Goal: Information Seeking & Learning: Learn about a topic

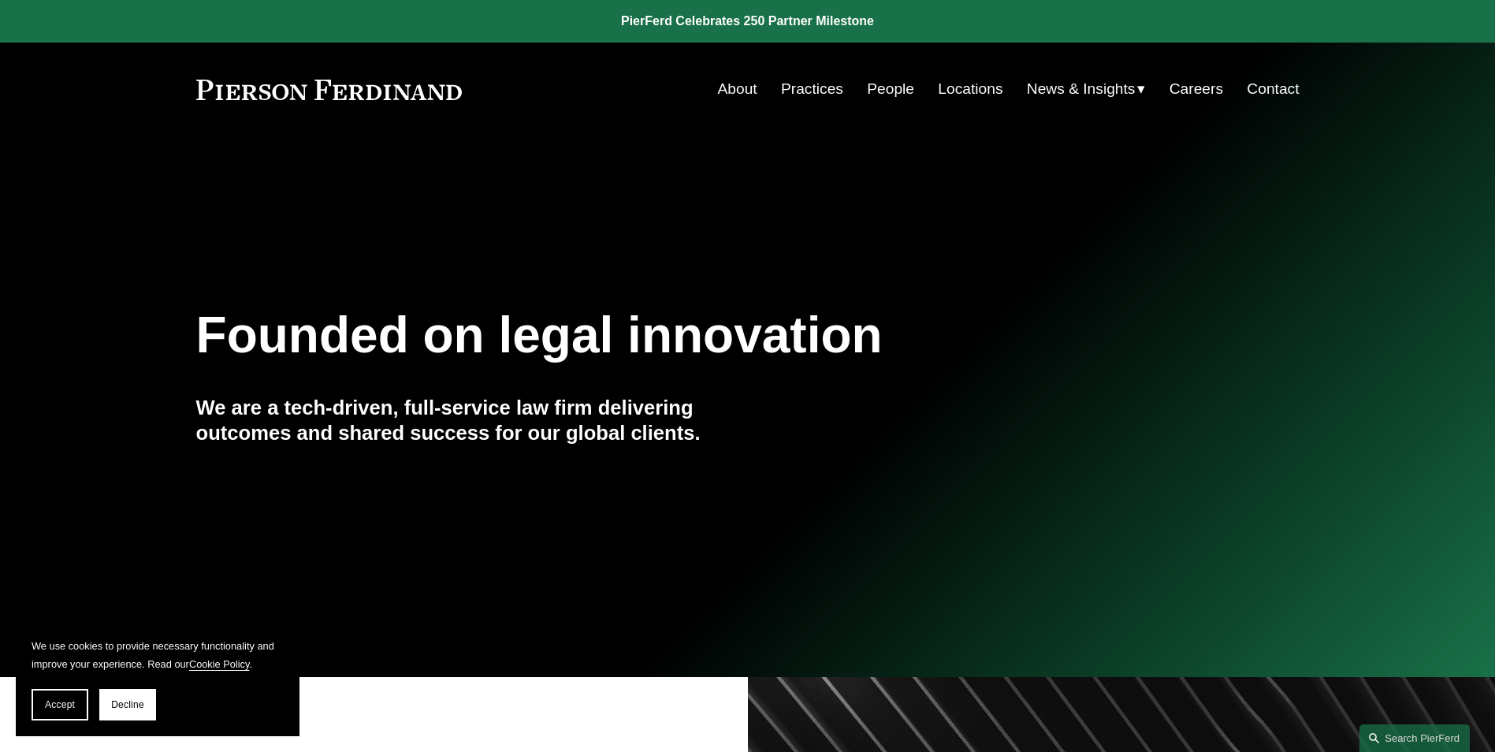
click at [1184, 91] on link "Careers" at bounding box center [1196, 89] width 54 height 30
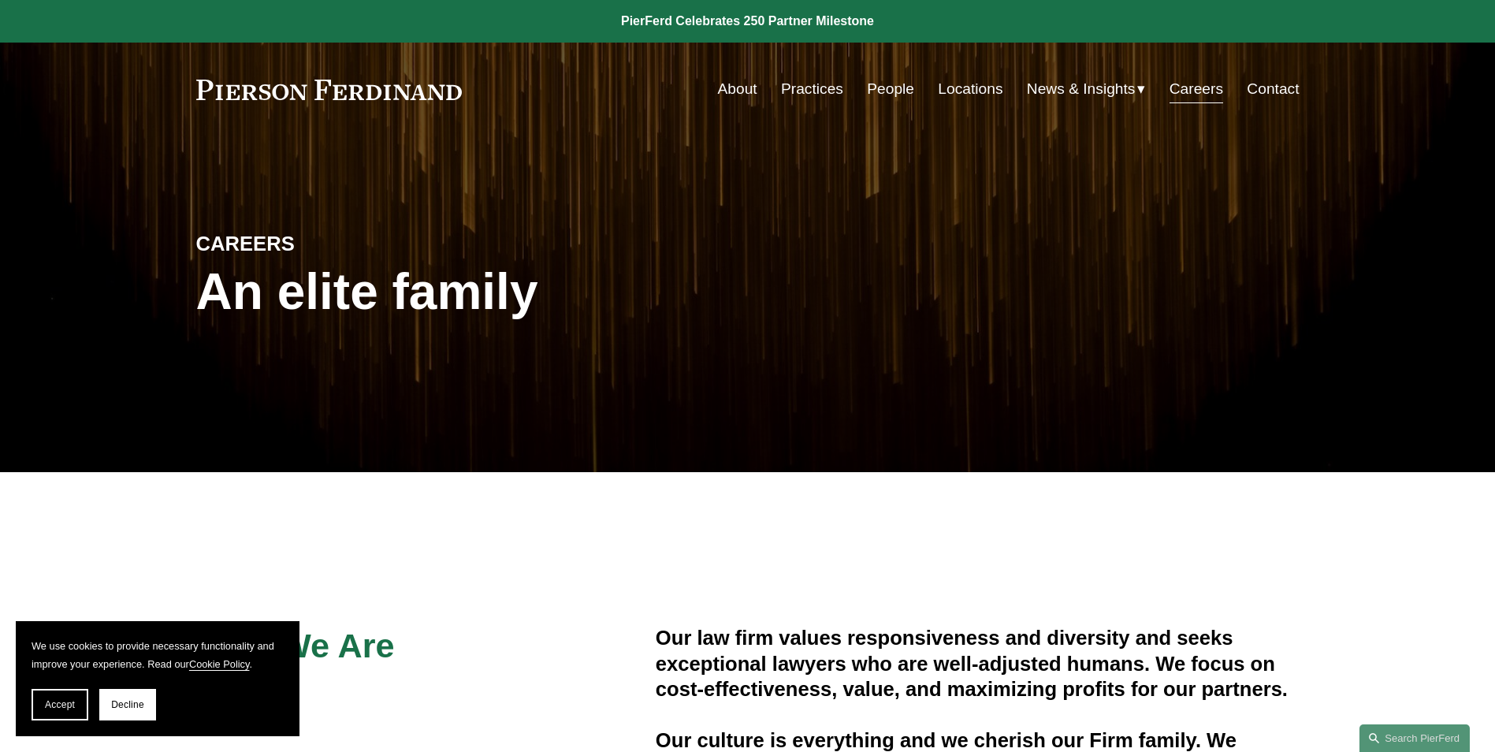
click at [877, 91] on link "People" at bounding box center [890, 89] width 47 height 30
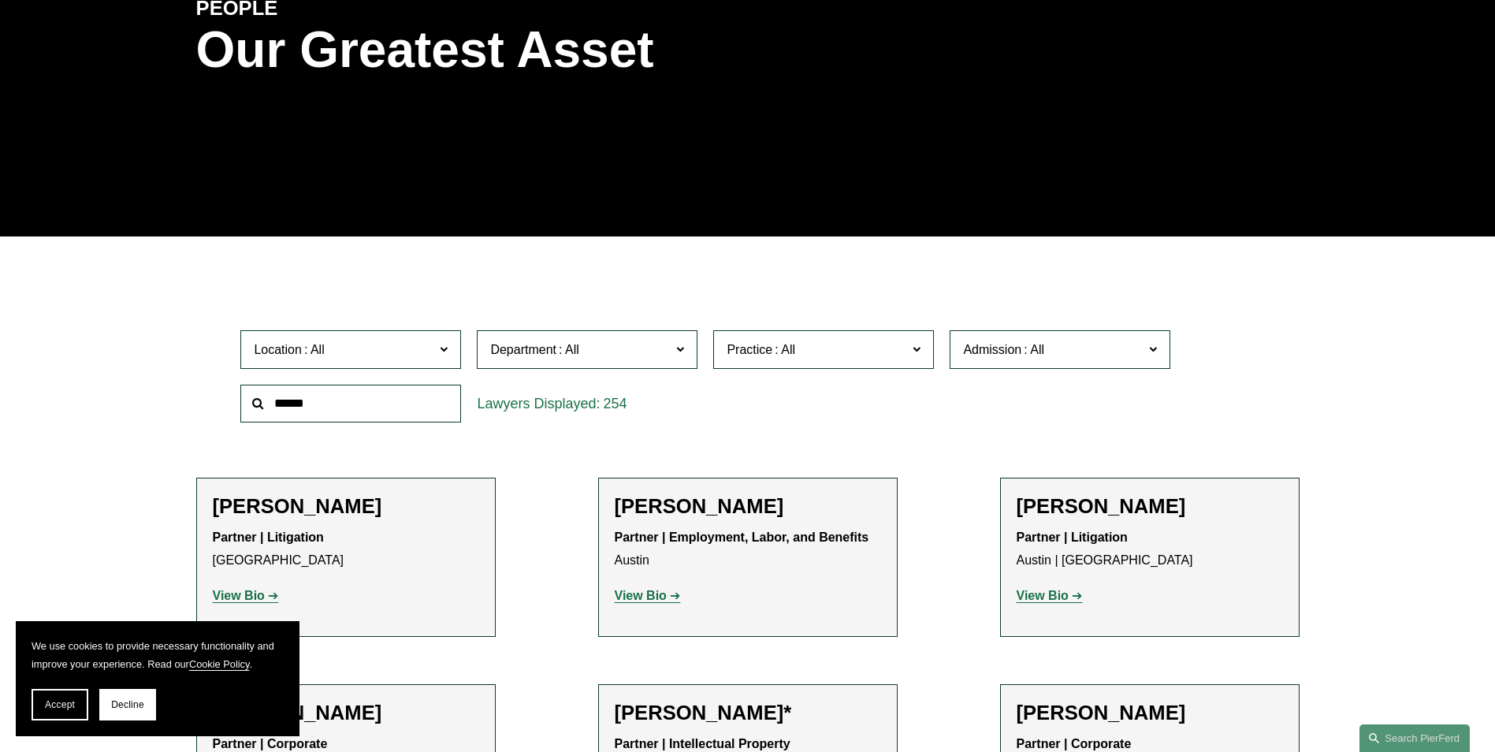
scroll to position [236, 0]
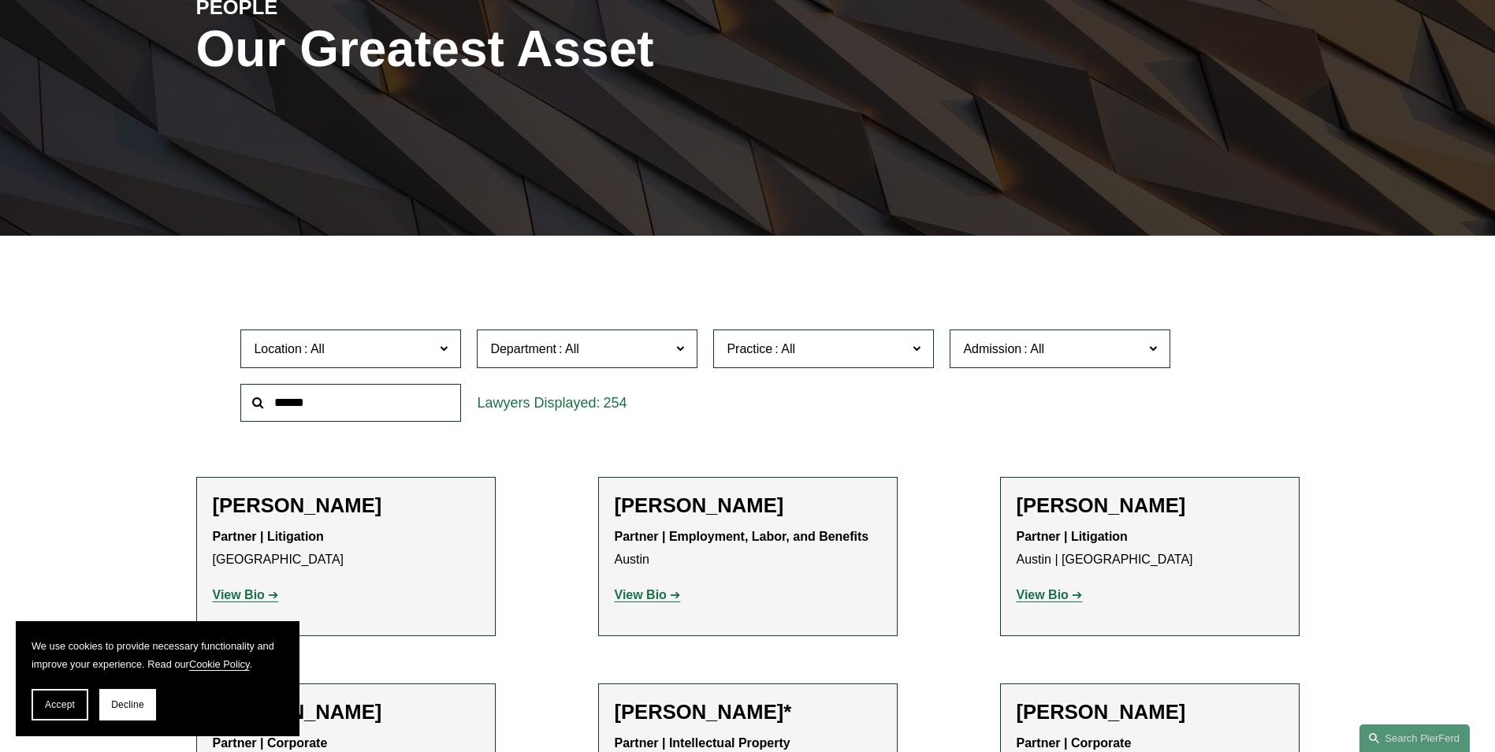
click at [314, 403] on input "text" at bounding box center [350, 403] width 221 height 39
type input "*****"
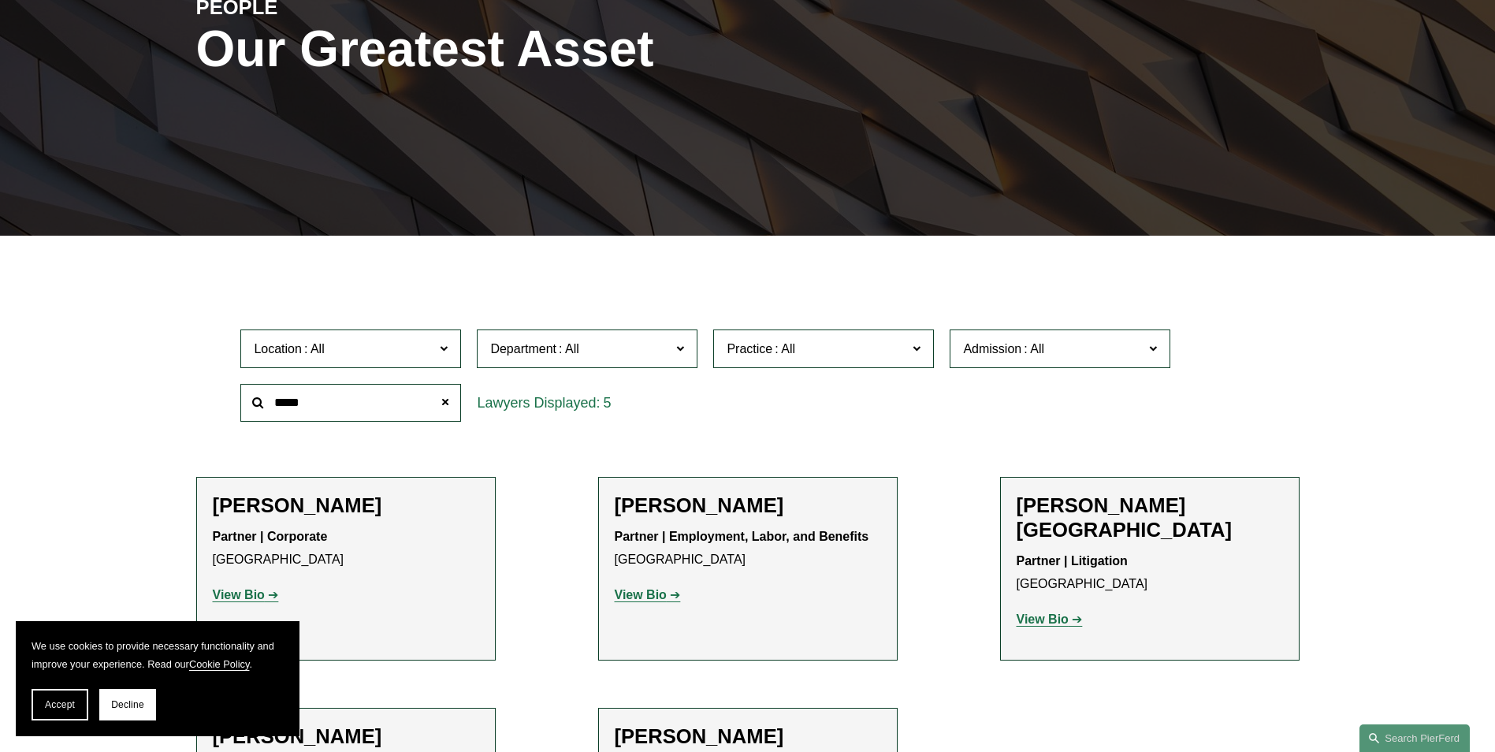
click at [184, 424] on ul "Filter Location All Atlanta Austin Boston Charlotte Chicago Cincinnati Clevelan…" at bounding box center [747, 570] width 1193 height 592
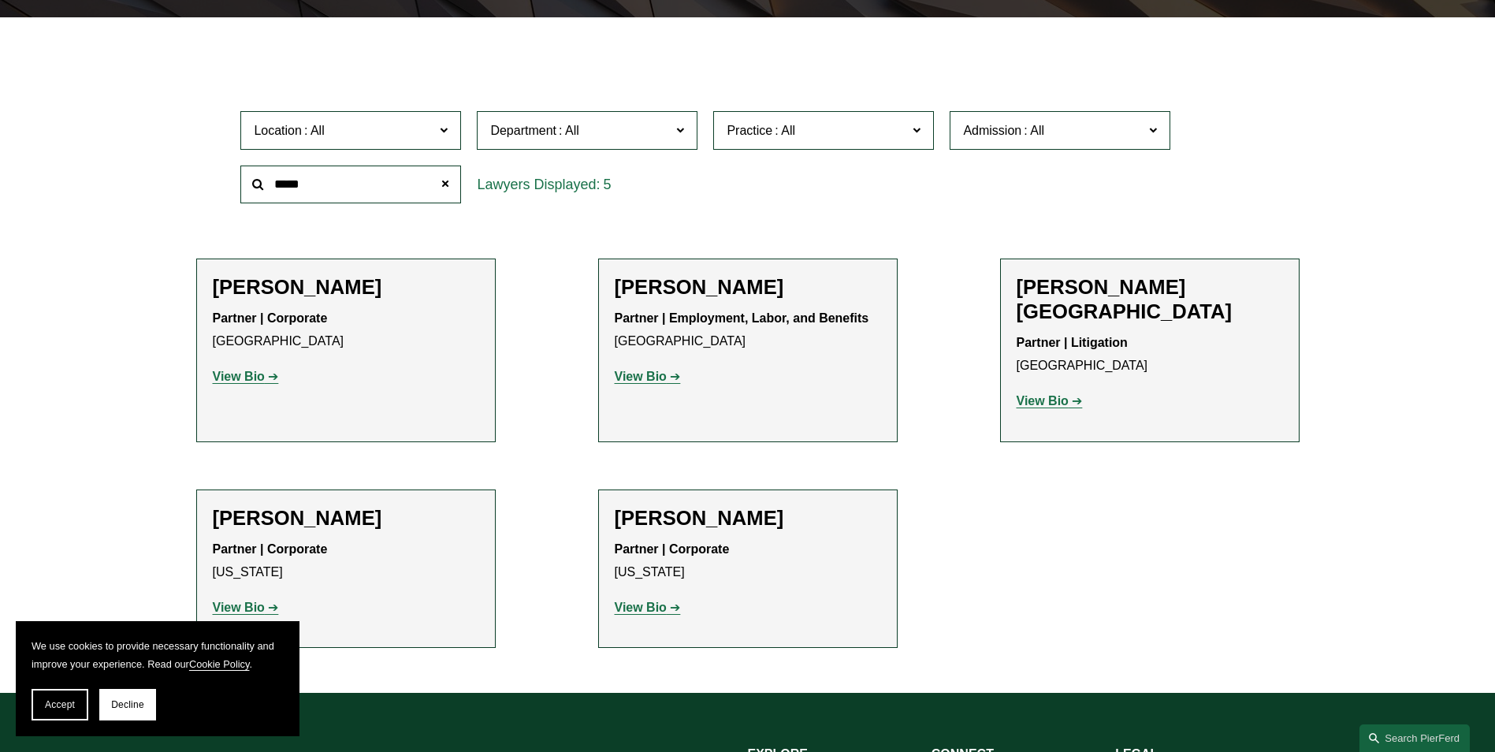
scroll to position [473, 0]
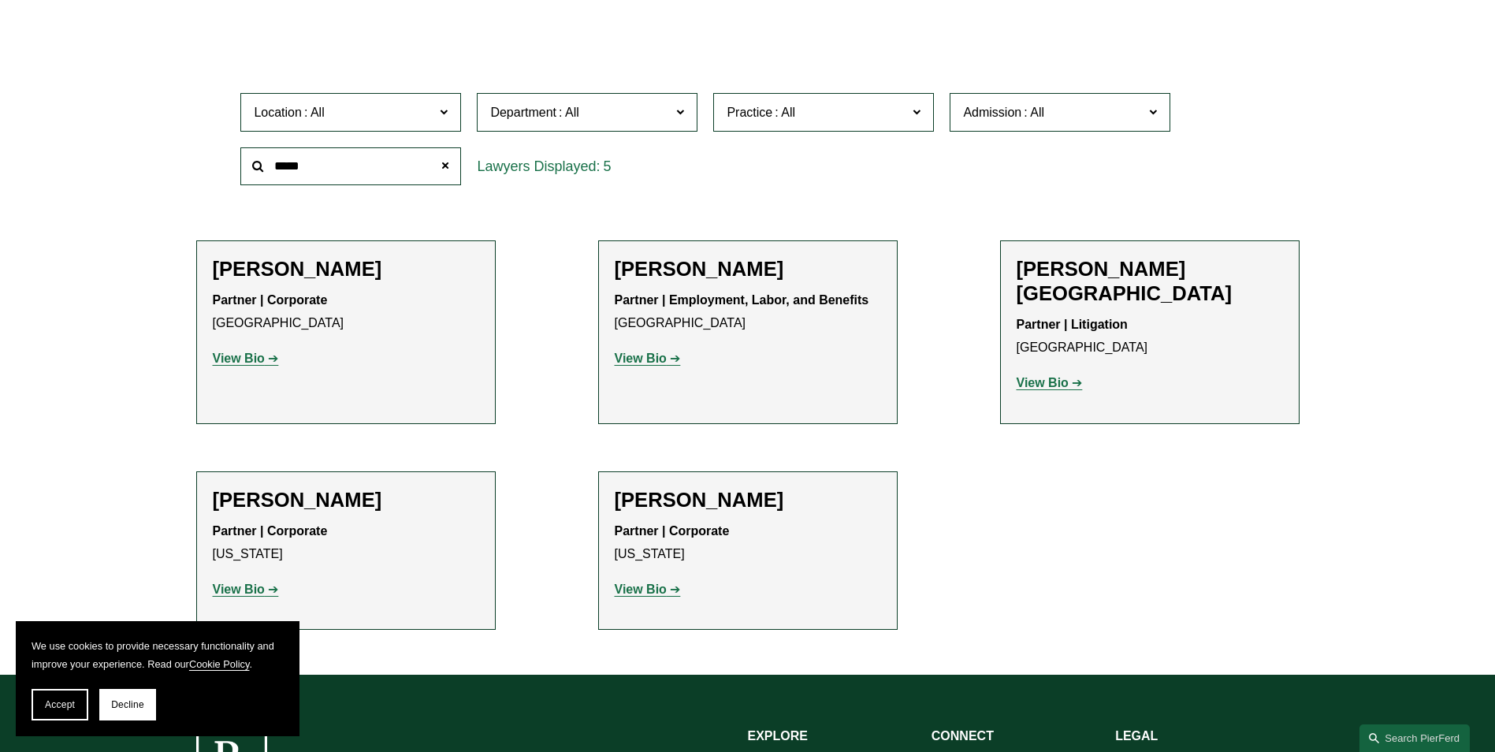
click at [643, 582] on strong "View Bio" at bounding box center [641, 588] width 52 height 13
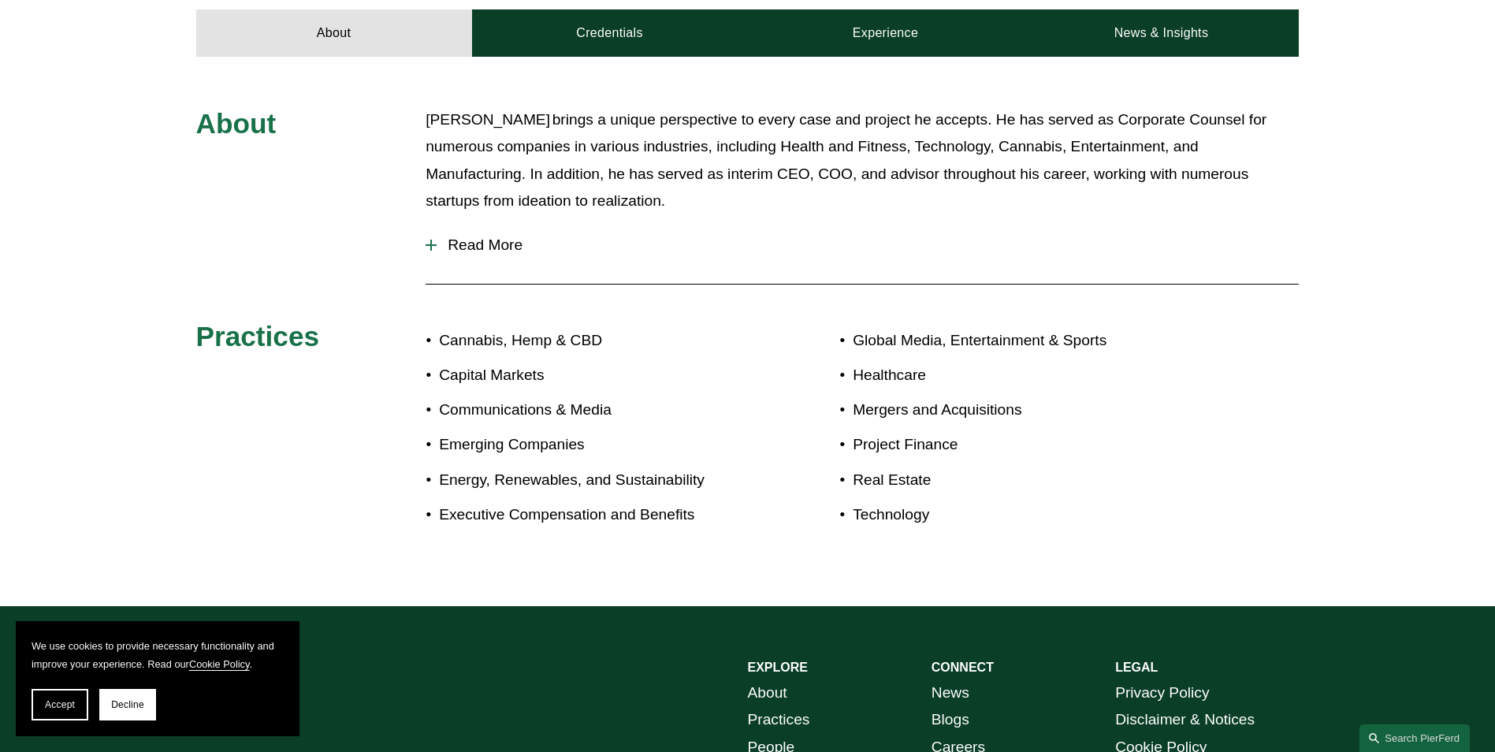
scroll to position [358, 0]
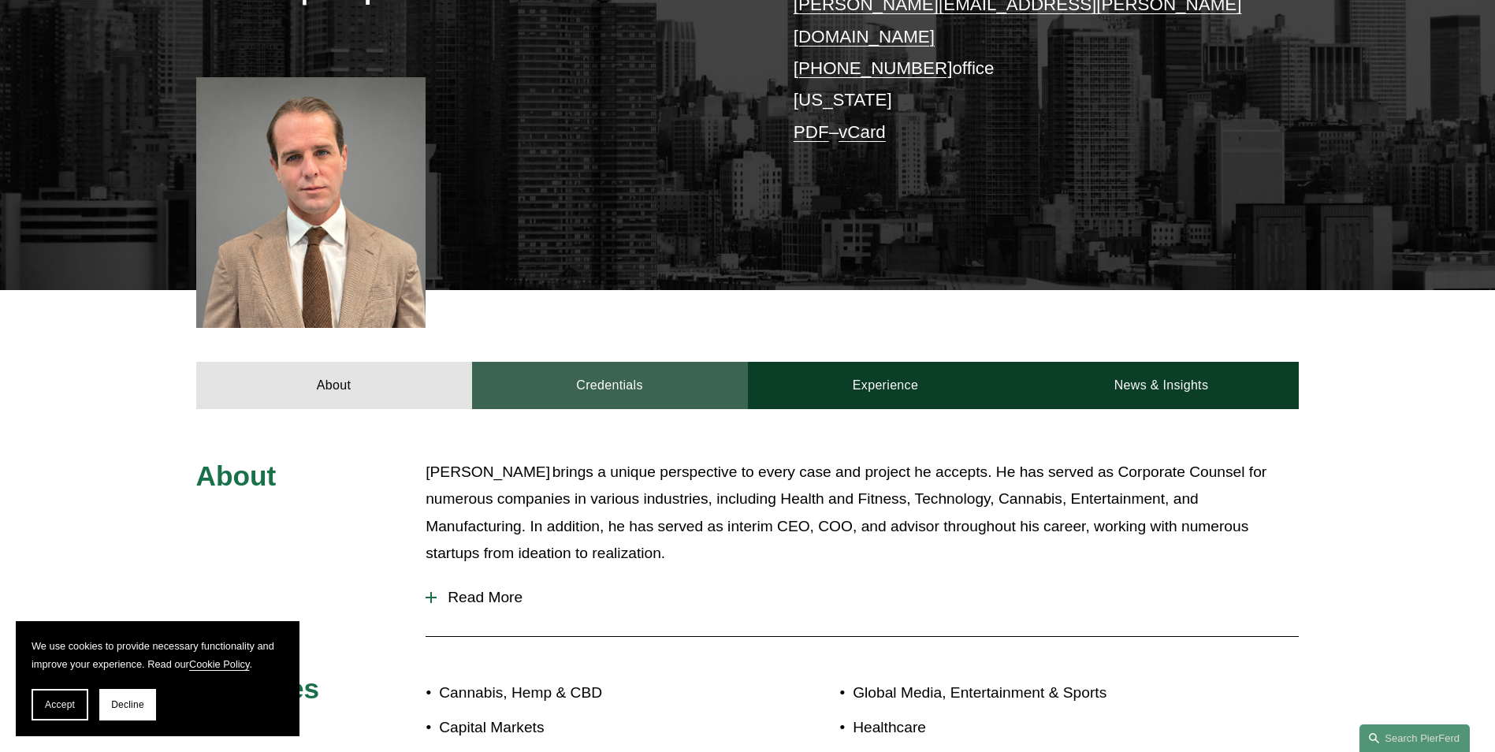
click at [607, 369] on link "Credentials" at bounding box center [610, 385] width 276 height 47
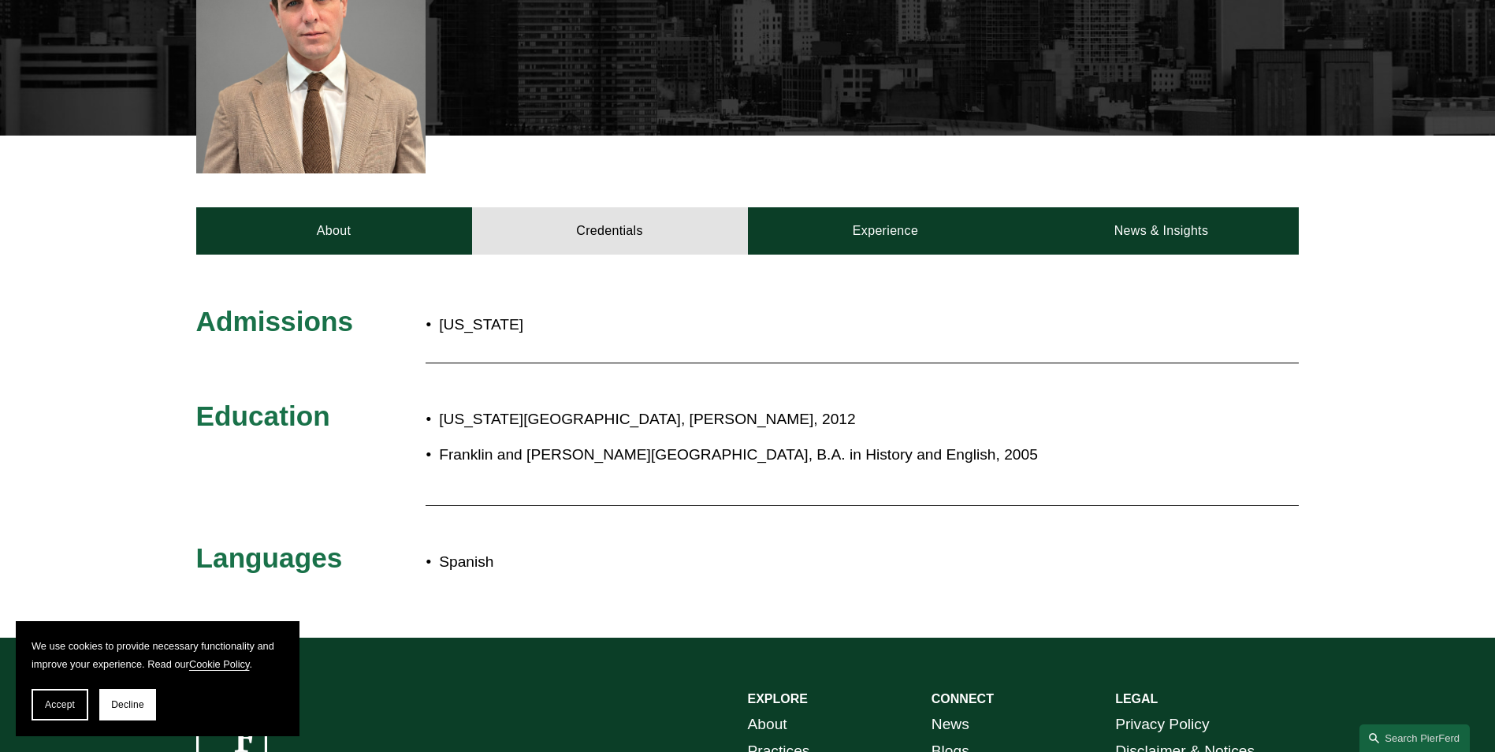
scroll to position [515, 0]
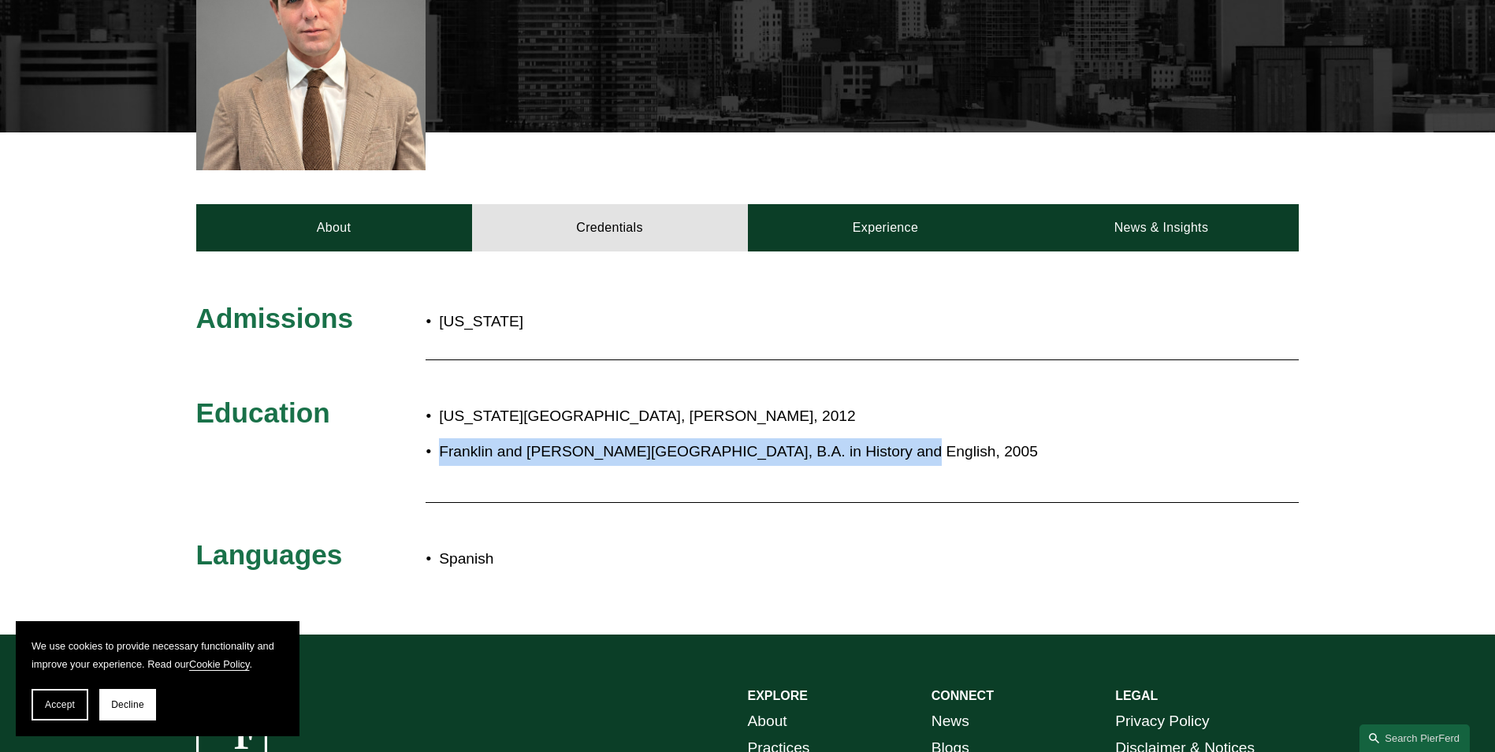
drag, startPoint x: 442, startPoint y: 434, endPoint x: 950, endPoint y: 434, distance: 508.2
click at [950, 438] on p "Franklin and Marshall College, B.A. in History and English, 2005" at bounding box center [800, 452] width 722 height 28
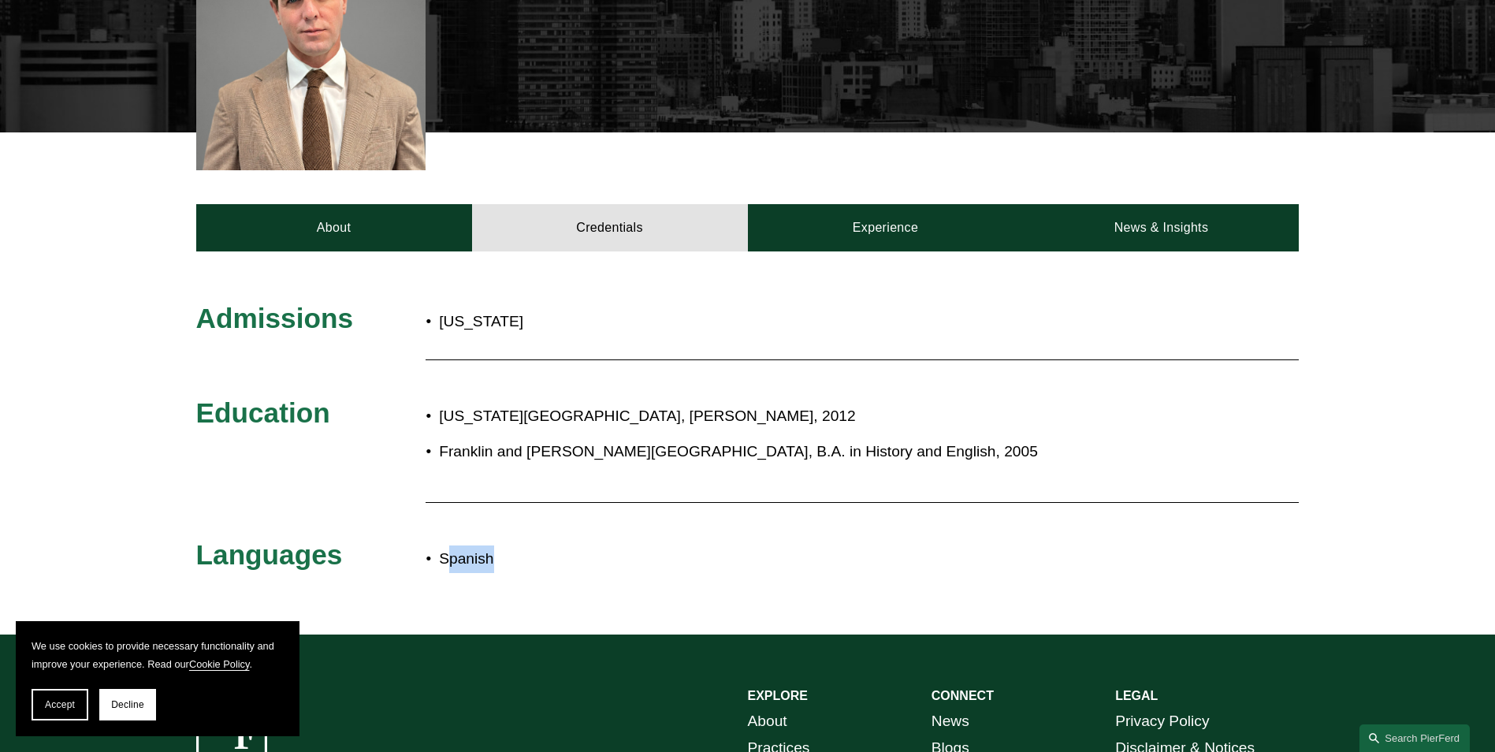
drag, startPoint x: 445, startPoint y: 537, endPoint x: 507, endPoint y: 544, distance: 62.7
click at [507, 545] on p "Spanish" at bounding box center [800, 559] width 722 height 28
drag, startPoint x: 507, startPoint y: 544, endPoint x: 507, endPoint y: 512, distance: 32.3
click at [507, 545] on p "Spanish" at bounding box center [800, 559] width 722 height 28
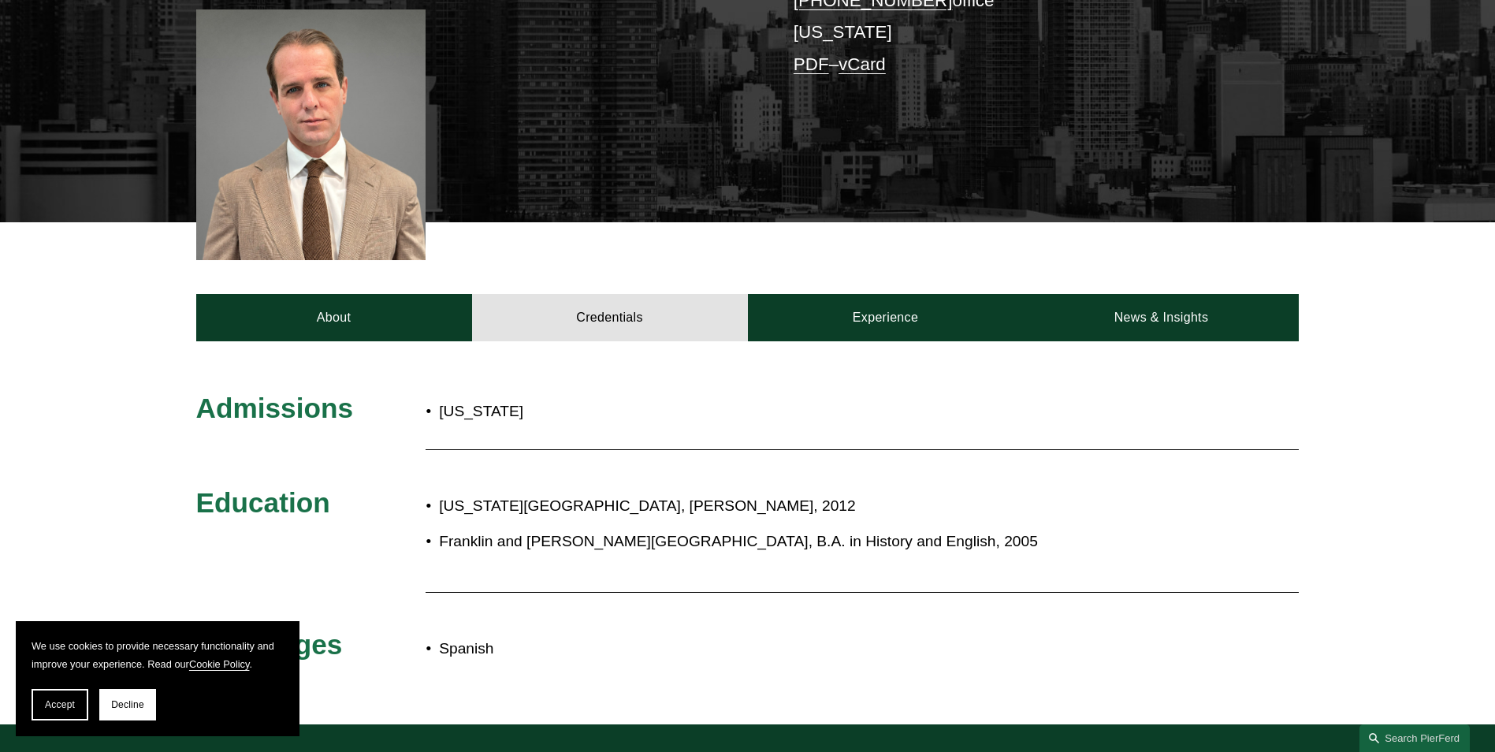
scroll to position [358, 0]
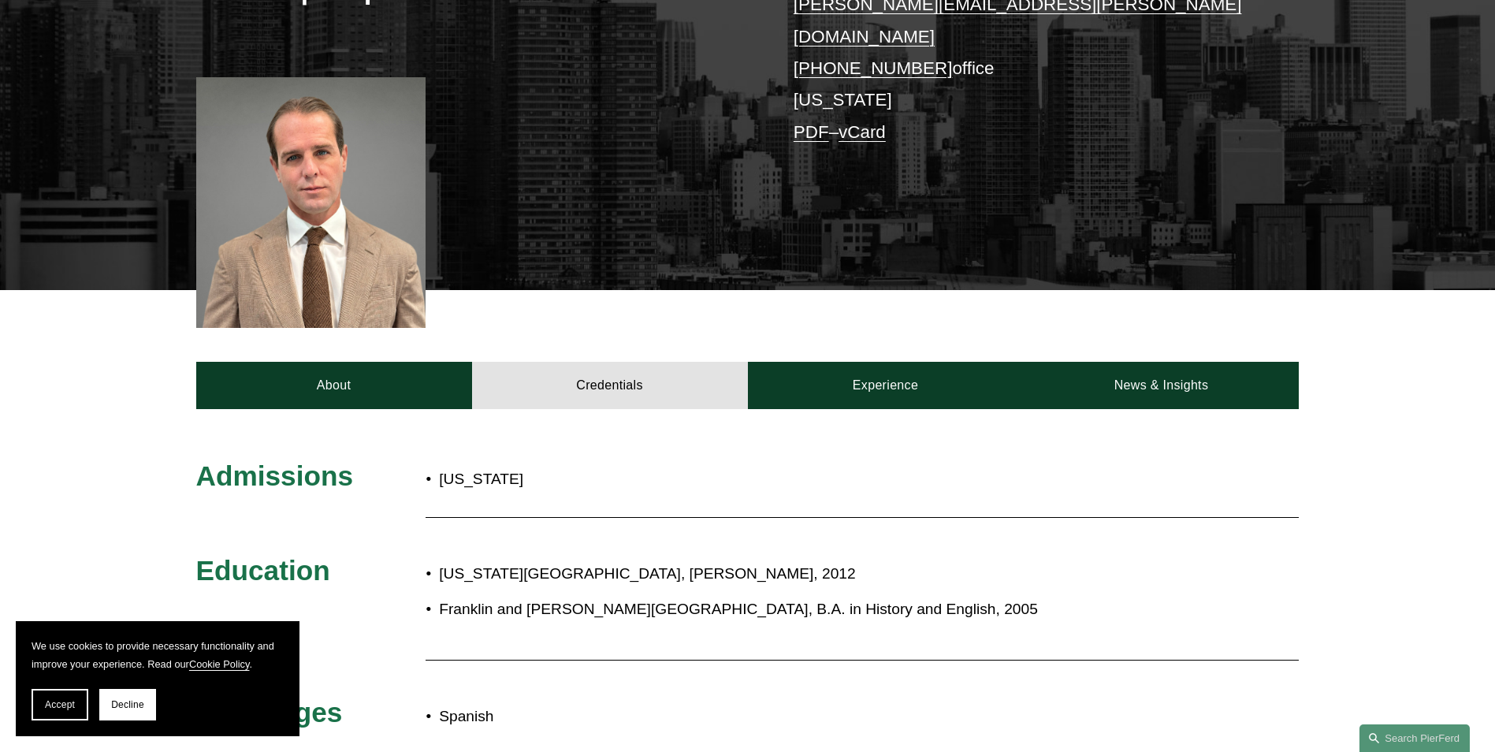
click at [334, 227] on div at bounding box center [311, 202] width 230 height 251
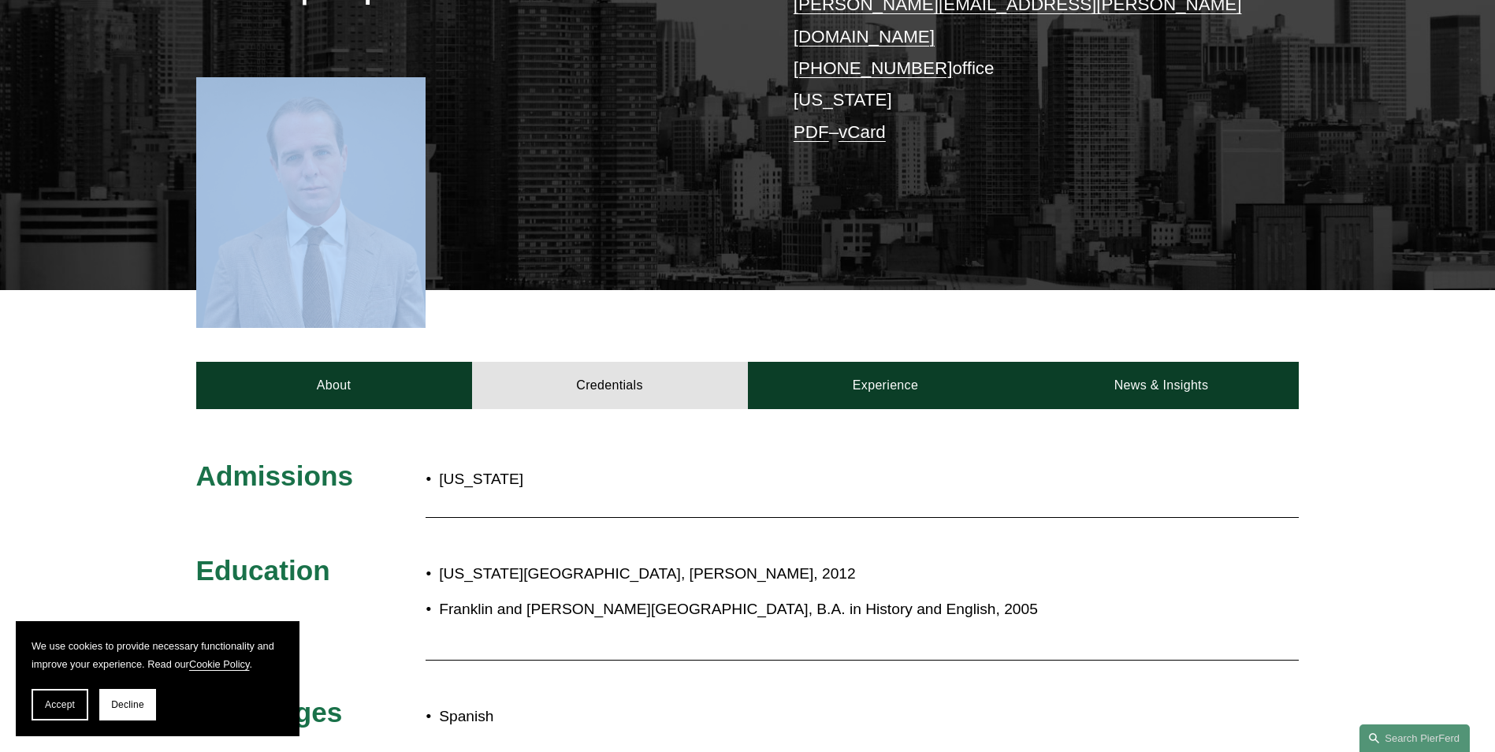
drag, startPoint x: 333, startPoint y: 227, endPoint x: 489, endPoint y: 236, distance: 155.5
click at [489, 236] on div "Peter Smith Partner | Corporate peter.smith@pierferd.com +1.203.350.3159 office…" at bounding box center [747, 56] width 1495 height 467
drag, startPoint x: 489, startPoint y: 236, endPoint x: 358, endPoint y: 228, distance: 131.0
click at [358, 228] on div at bounding box center [311, 202] width 230 height 251
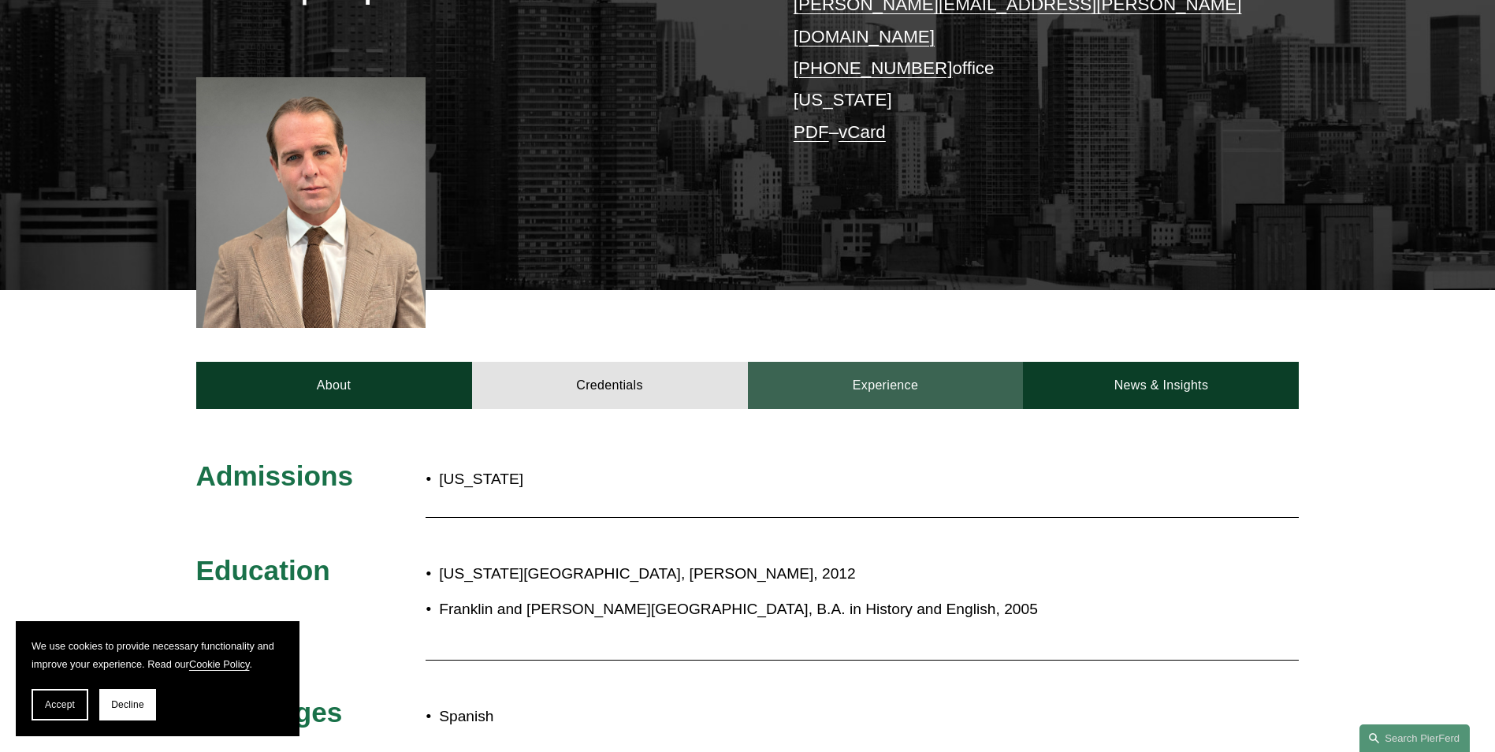
click at [823, 362] on link "Experience" at bounding box center [886, 385] width 276 height 47
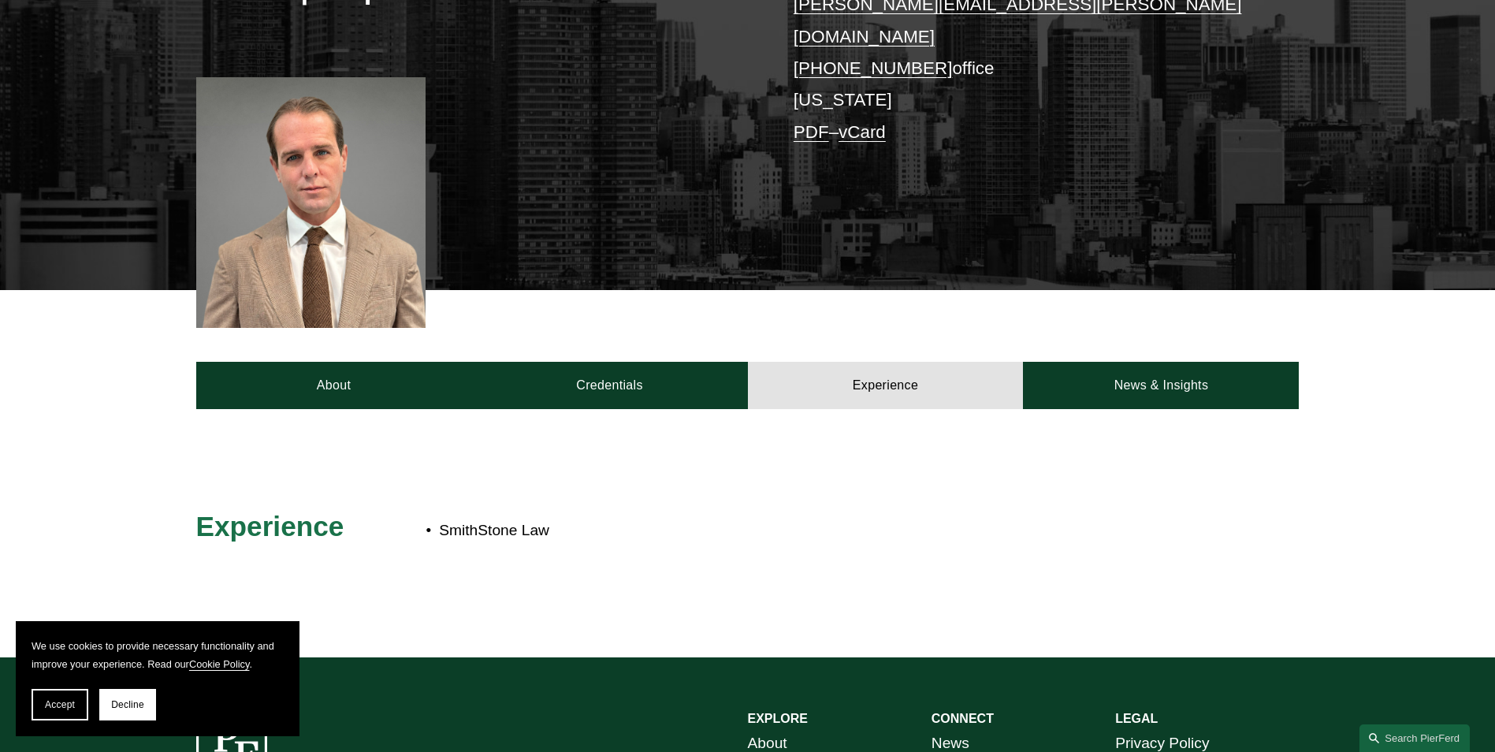
click at [1161, 343] on div "About Credentials Experience News & Insights" at bounding box center [747, 349] width 1495 height 118
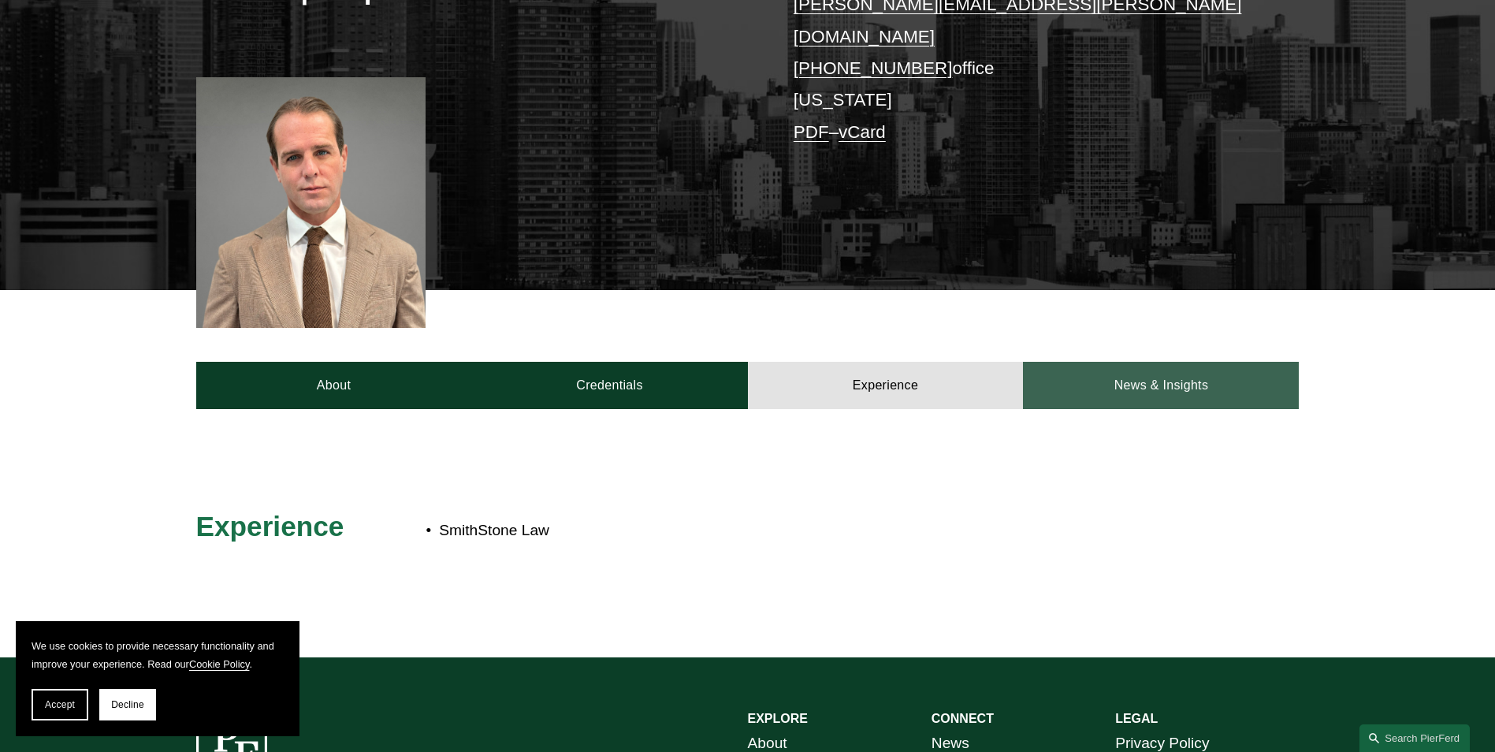
click at [1137, 362] on link "News & Insights" at bounding box center [1161, 385] width 276 height 47
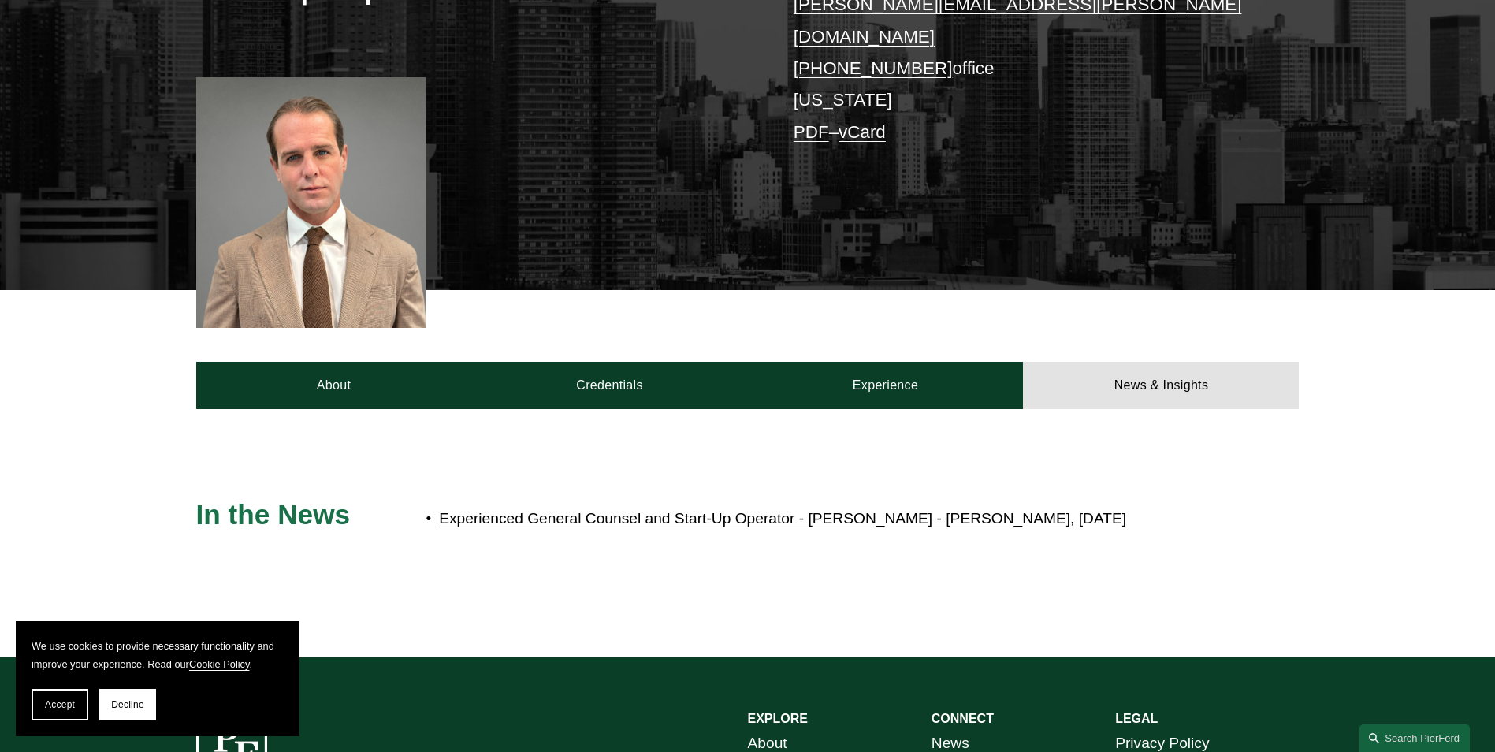
click at [652, 510] on link "Experienced General Counsel and Start-Up Operator - Peter Smith - Joins Pierson…" at bounding box center [754, 518] width 631 height 17
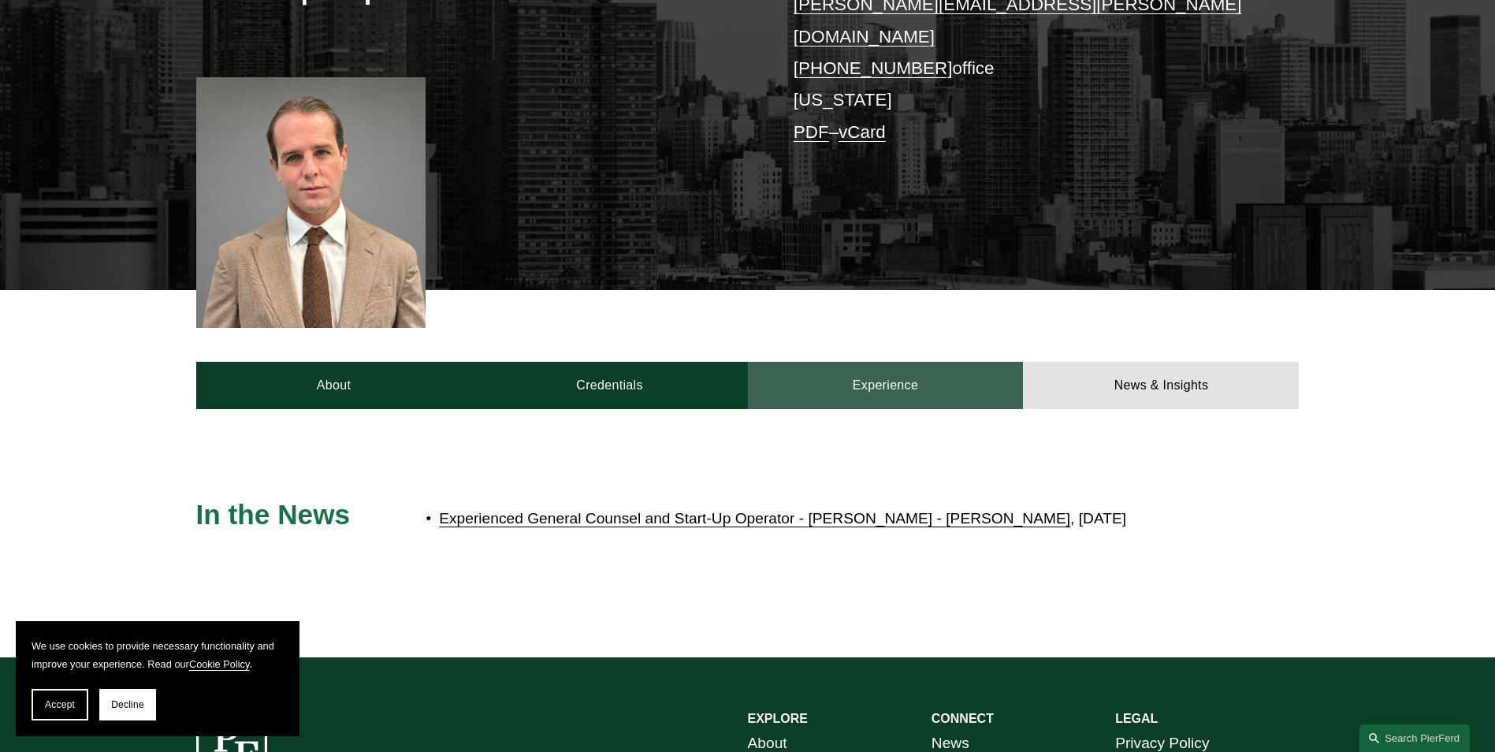
click at [813, 370] on link "Experience" at bounding box center [886, 385] width 276 height 47
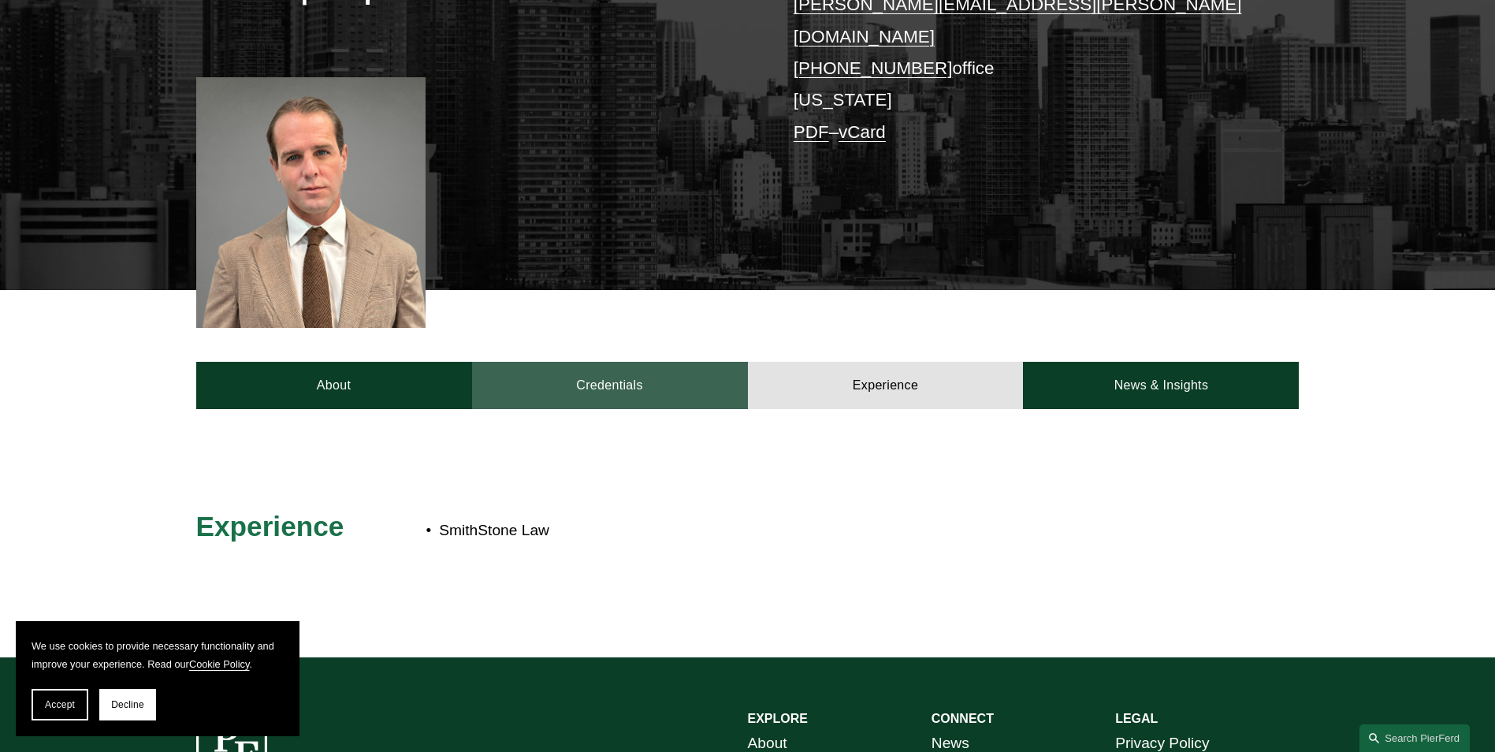
click at [657, 369] on link "Credentials" at bounding box center [610, 385] width 276 height 47
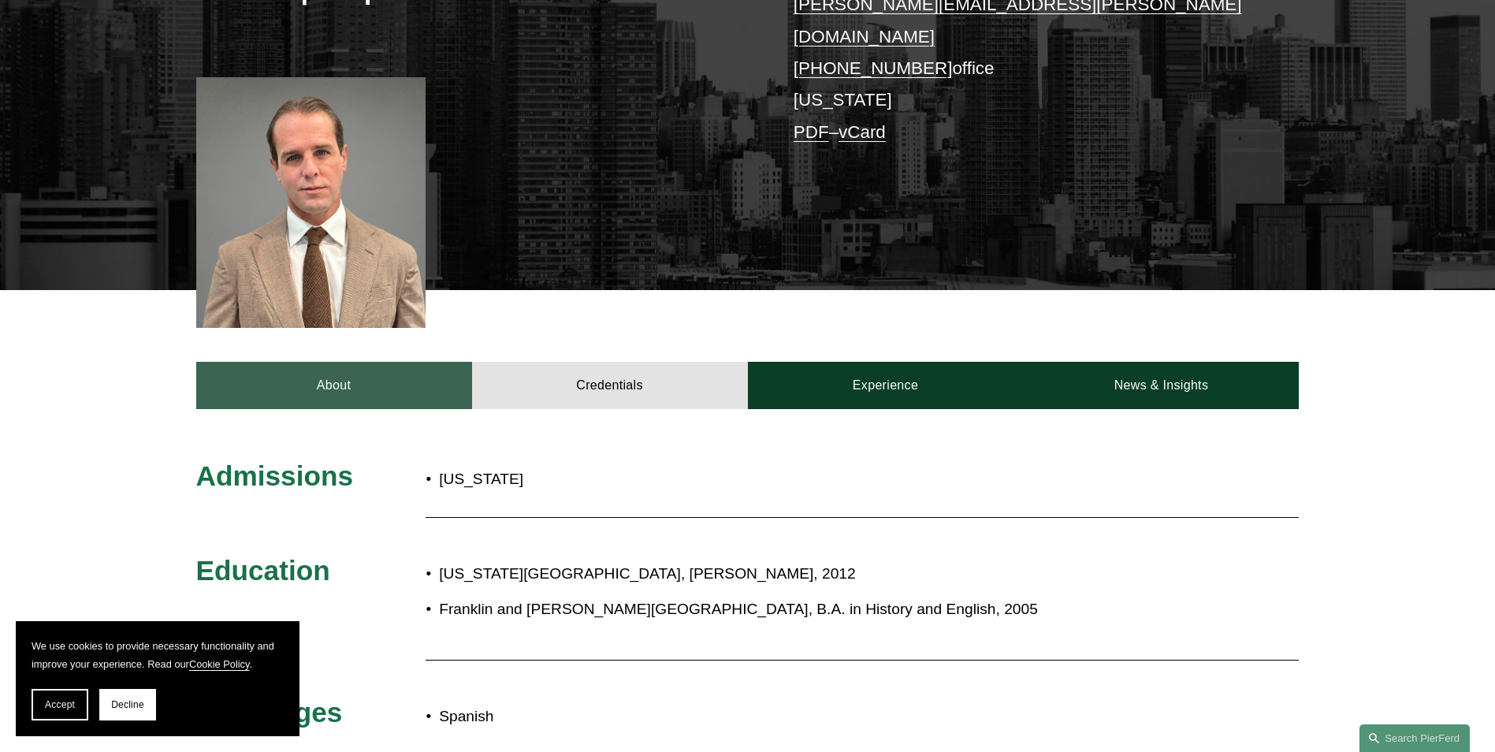
click at [404, 372] on link "About" at bounding box center [334, 385] width 276 height 47
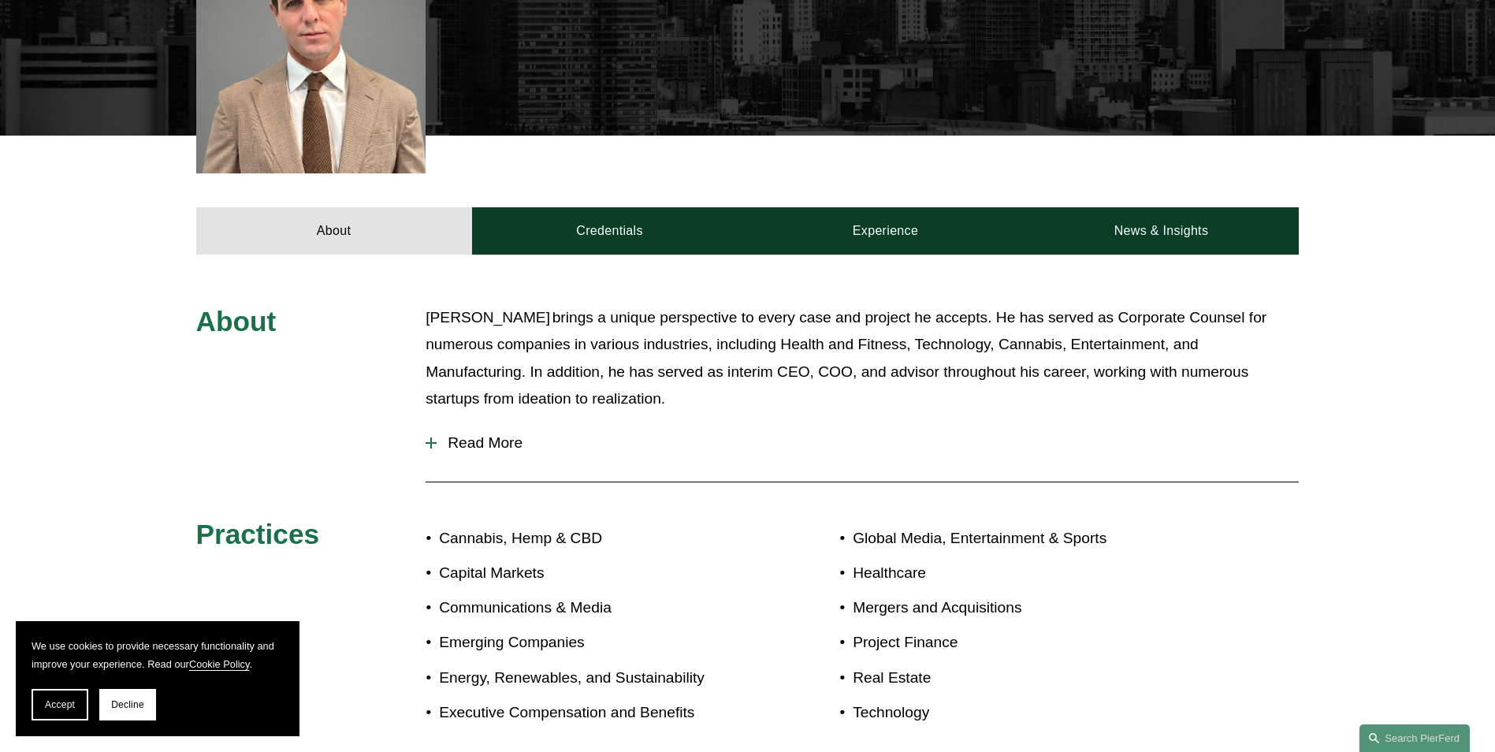
scroll to position [515, 0]
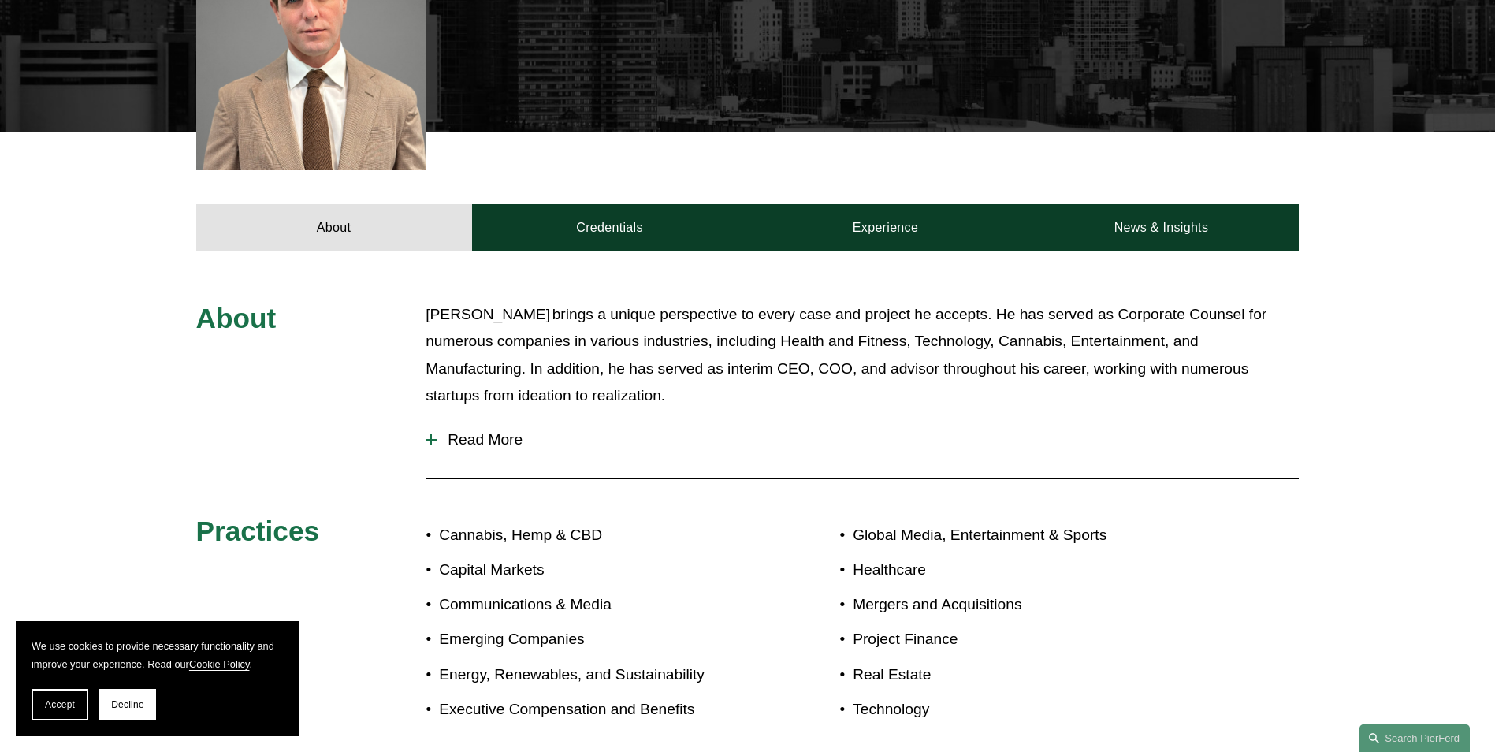
click at [485, 419] on button "Read More" at bounding box center [862, 439] width 873 height 41
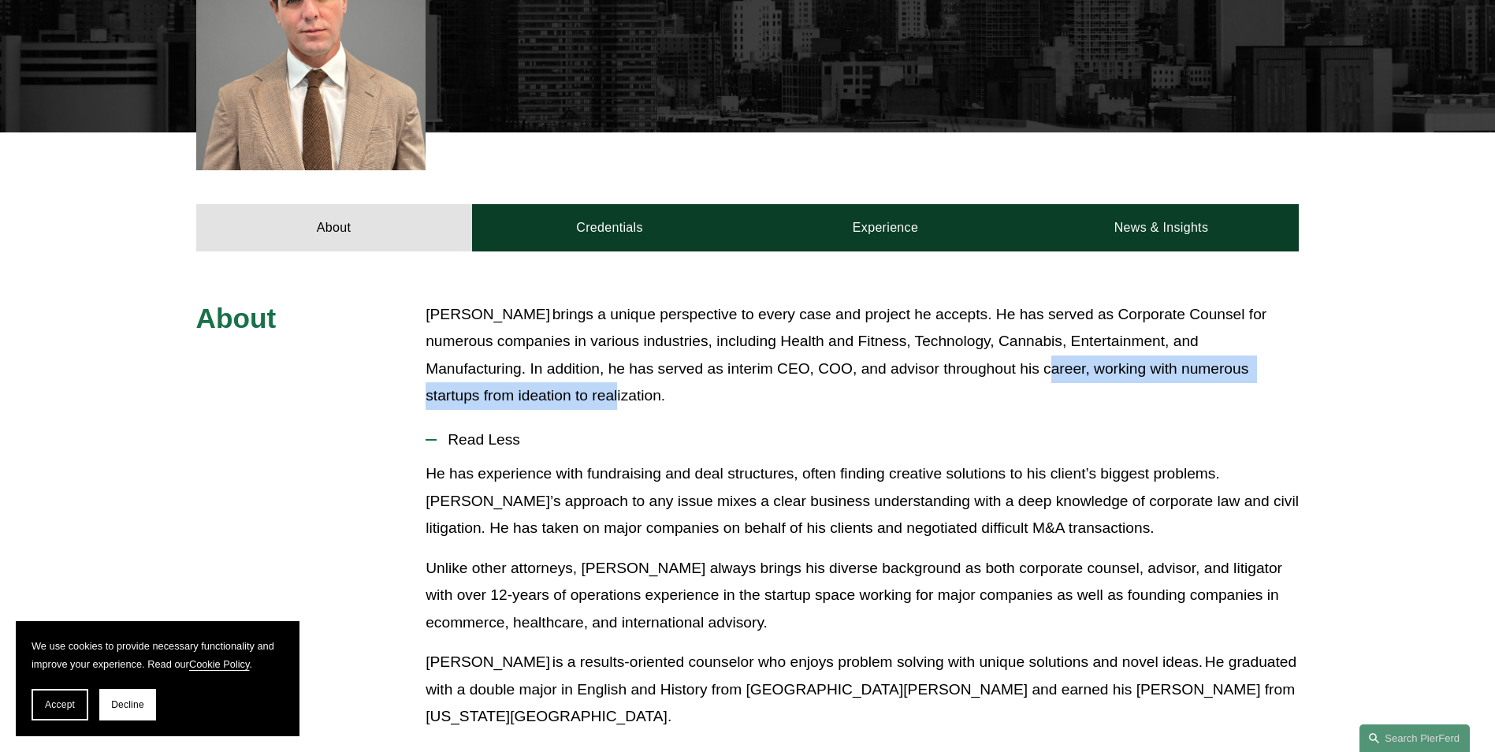
drag, startPoint x: 980, startPoint y: 355, endPoint x: 984, endPoint y: 372, distance: 17.8
click at [984, 372] on p "Peter brings a unique perspective to every case and project he accepts. He has …" at bounding box center [862, 355] width 873 height 109
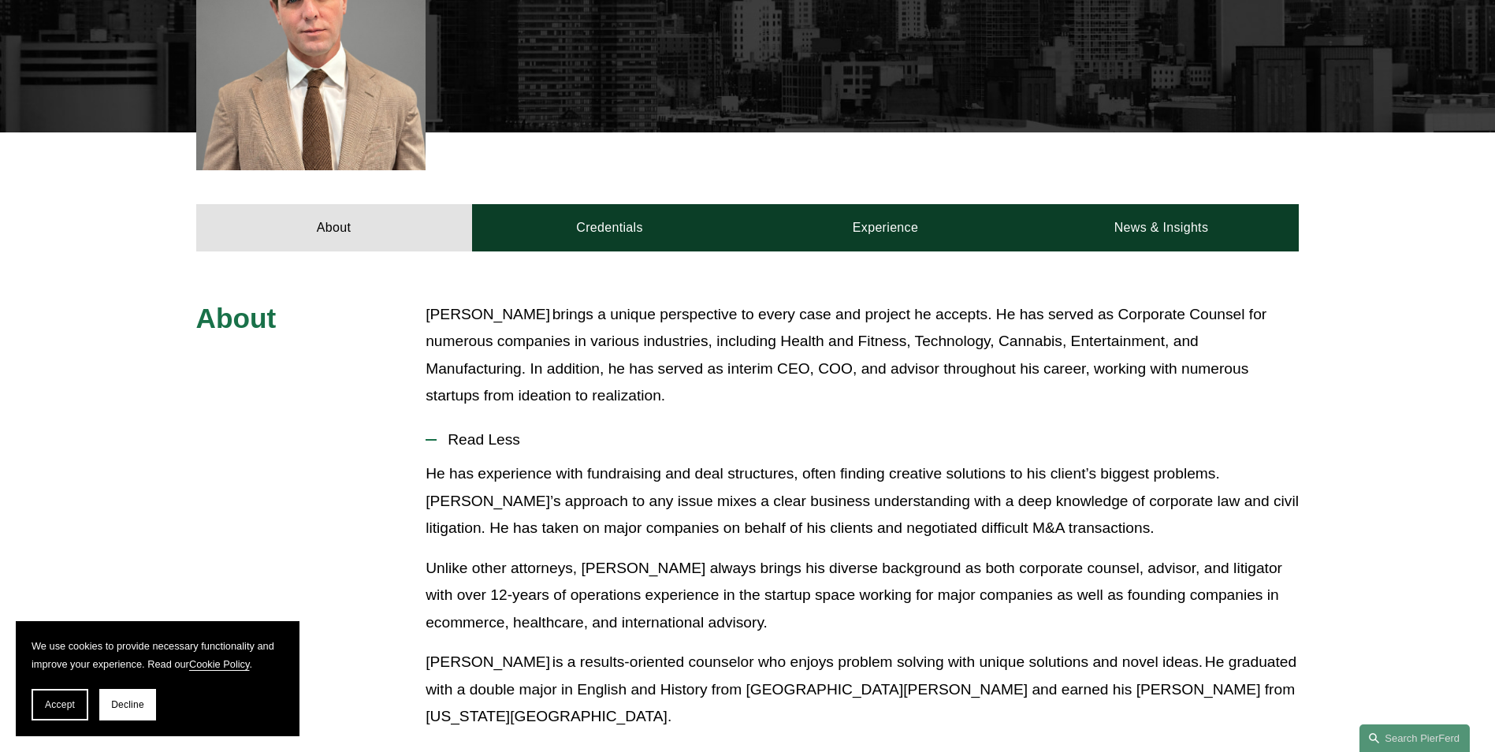
drag, startPoint x: 414, startPoint y: 444, endPoint x: 426, endPoint y: 444, distance: 11.0
click at [426, 444] on div "About Peter brings a unique perspective to every case and project he accepts. H…" at bounding box center [747, 664] width 1495 height 727
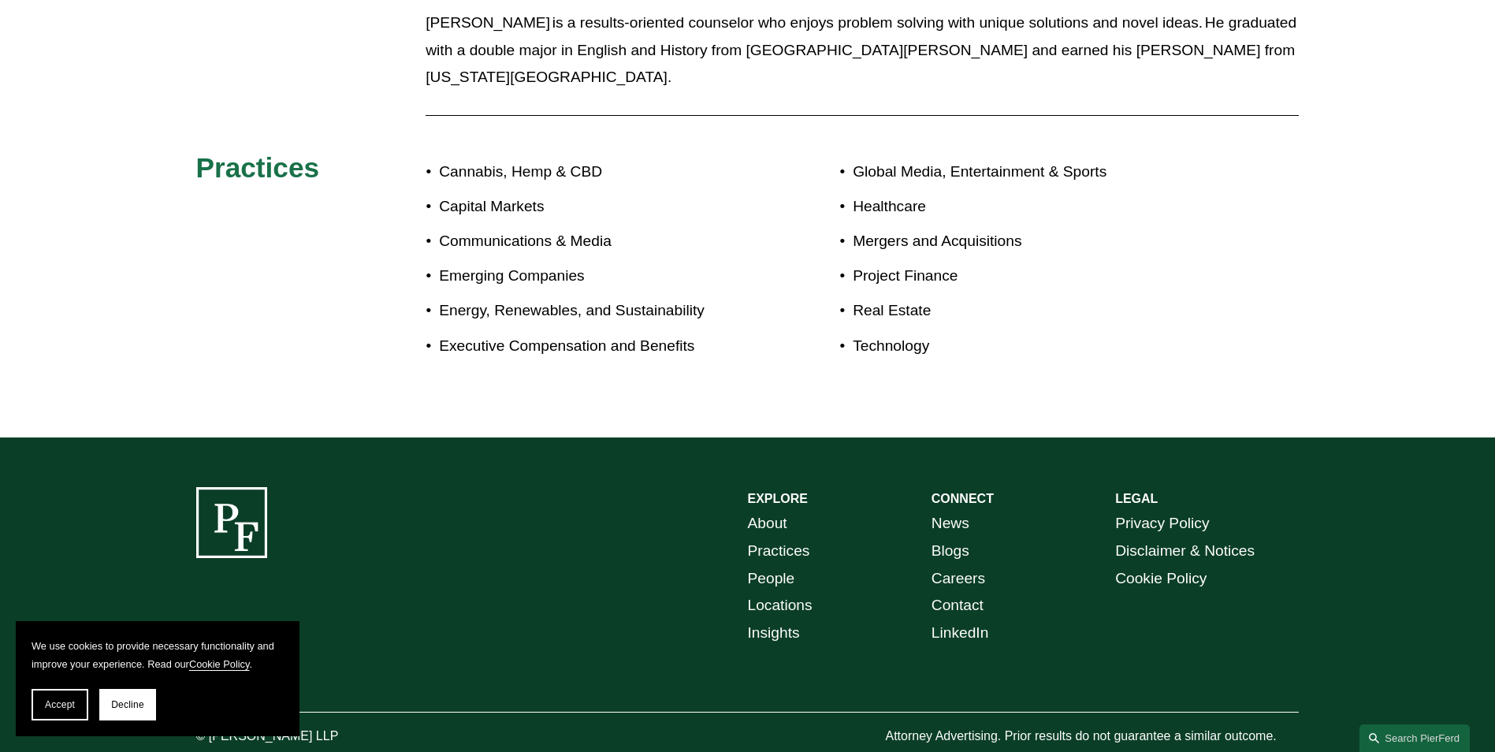
scroll to position [1158, 0]
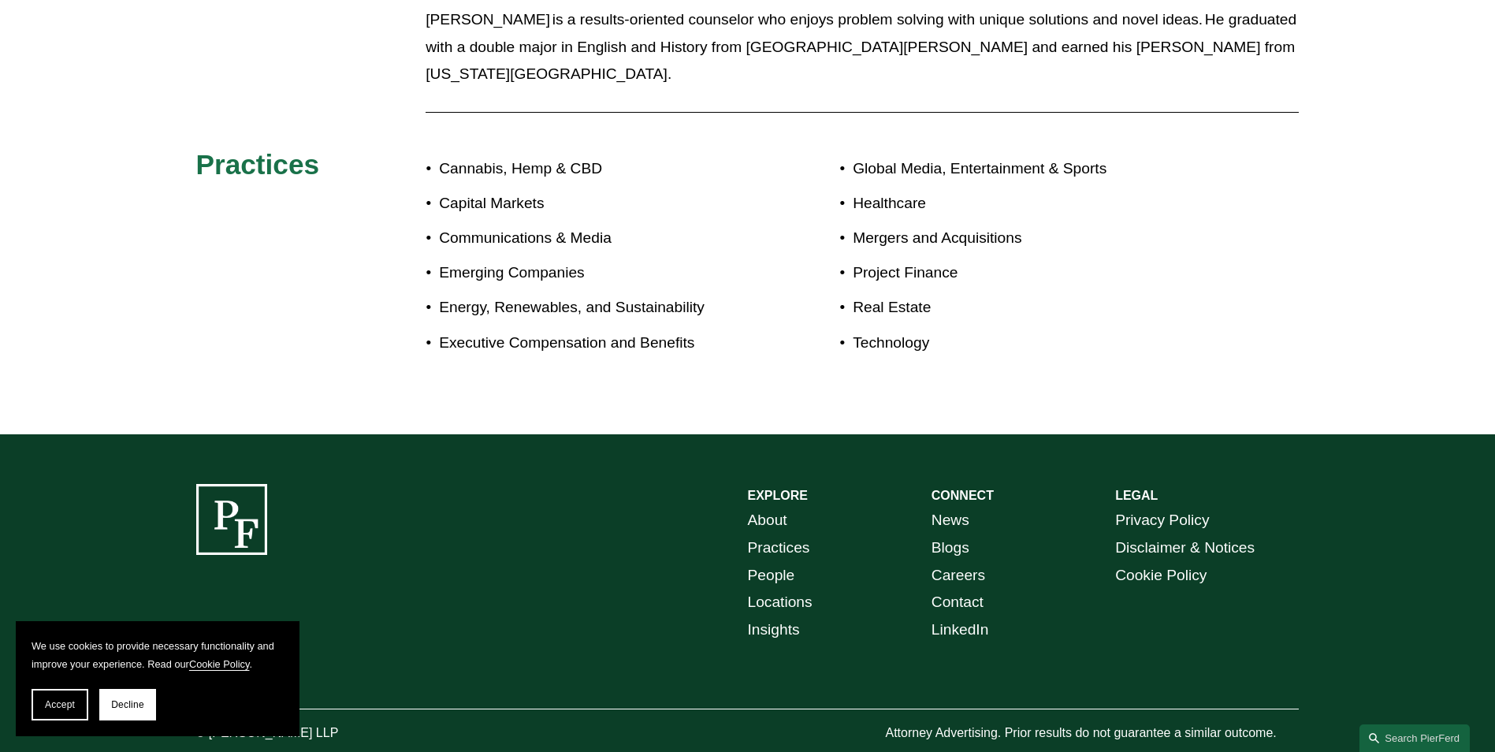
click at [958, 562] on link "Careers" at bounding box center [958, 576] width 54 height 28
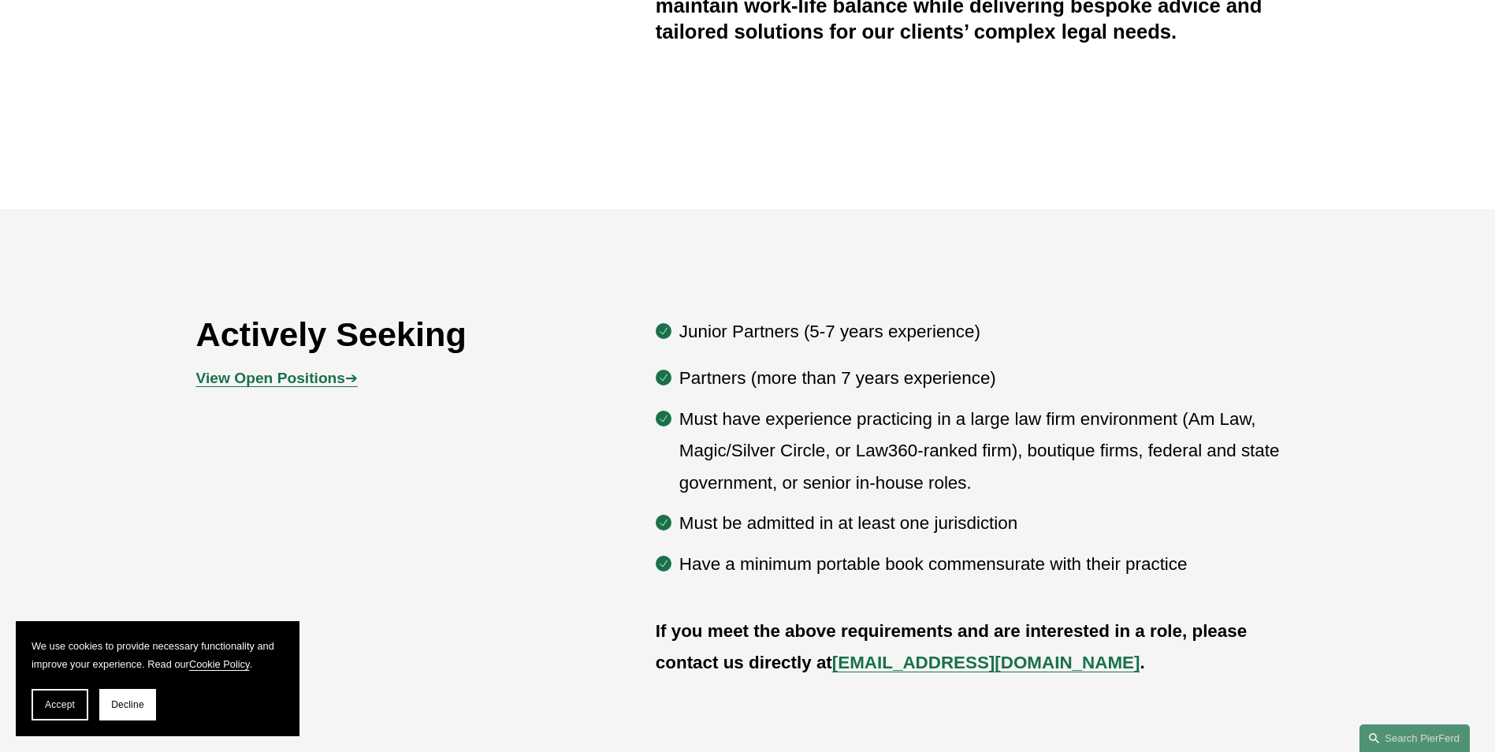
scroll to position [788, 0]
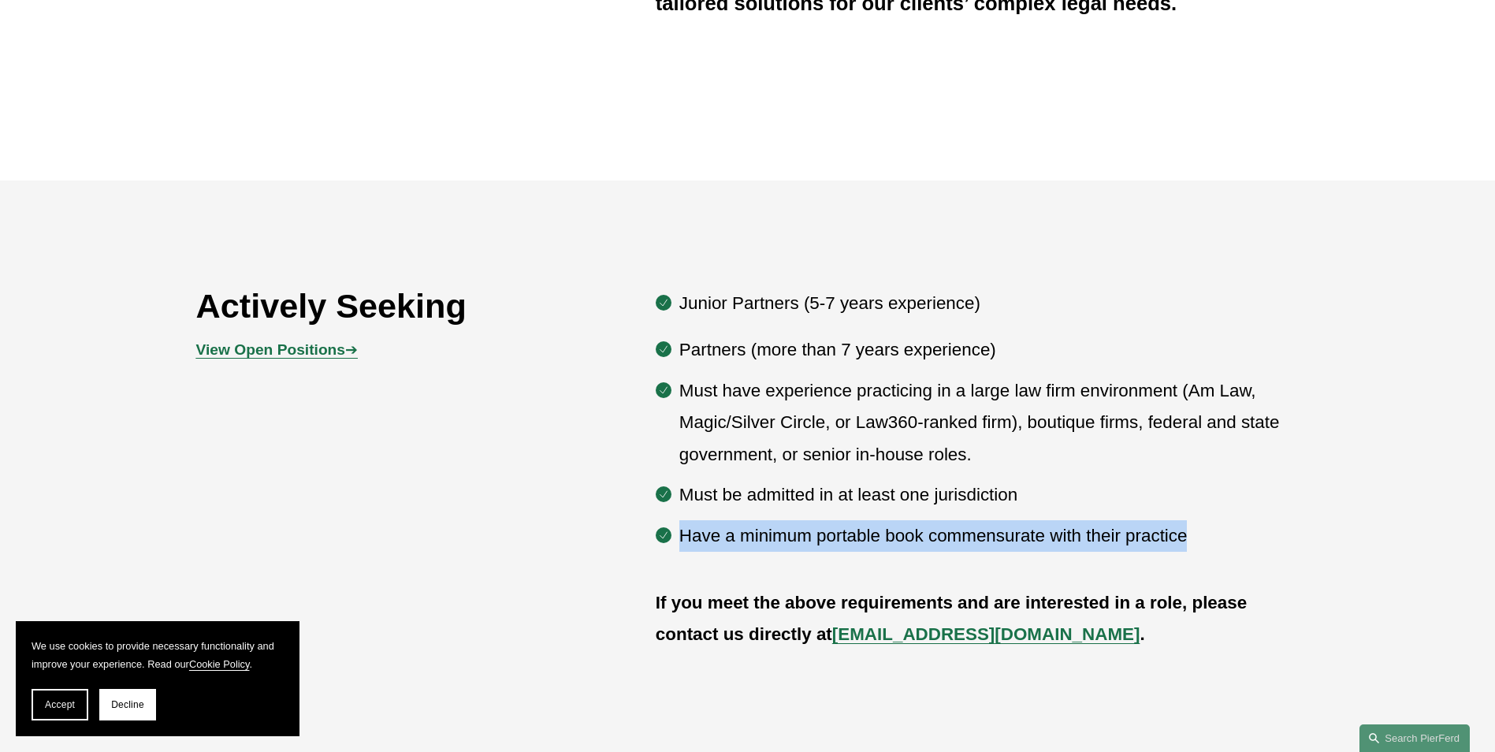
drag, startPoint x: 679, startPoint y: 537, endPoint x: 1203, endPoint y: 539, distance: 524.0
click at [1203, 539] on p "Have a minimum portable book commensurate with their practice" at bounding box center [989, 536] width 620 height 32
drag, startPoint x: 1181, startPoint y: 537, endPoint x: 672, endPoint y: 528, distance: 509.1
click at [672, 528] on ul "Partners (more than 7 years experience) Must have experience practicing in a la…" at bounding box center [978, 442] width 644 height 217
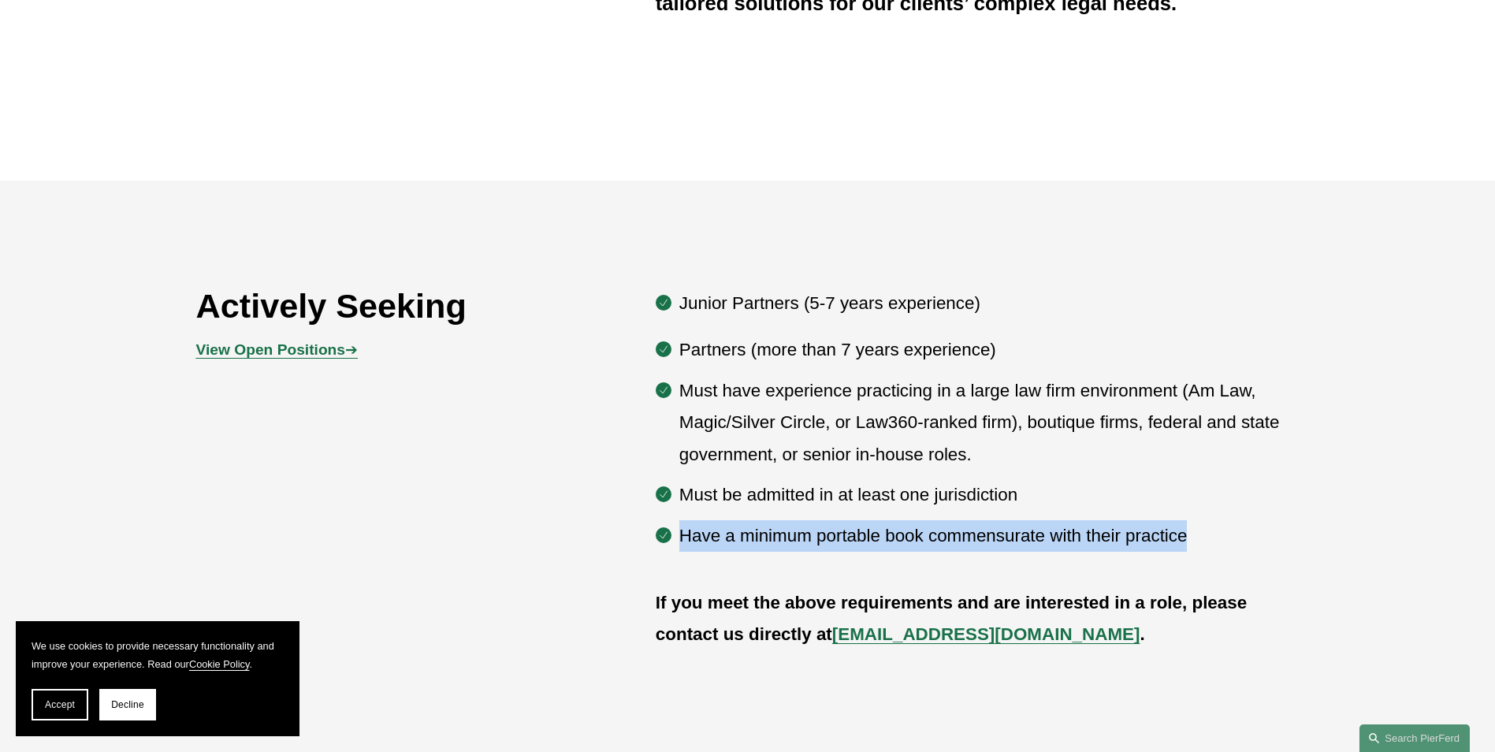
click at [672, 528] on ul "Partners (more than 7 years experience) Must have experience practicing in a la…" at bounding box center [978, 442] width 644 height 217
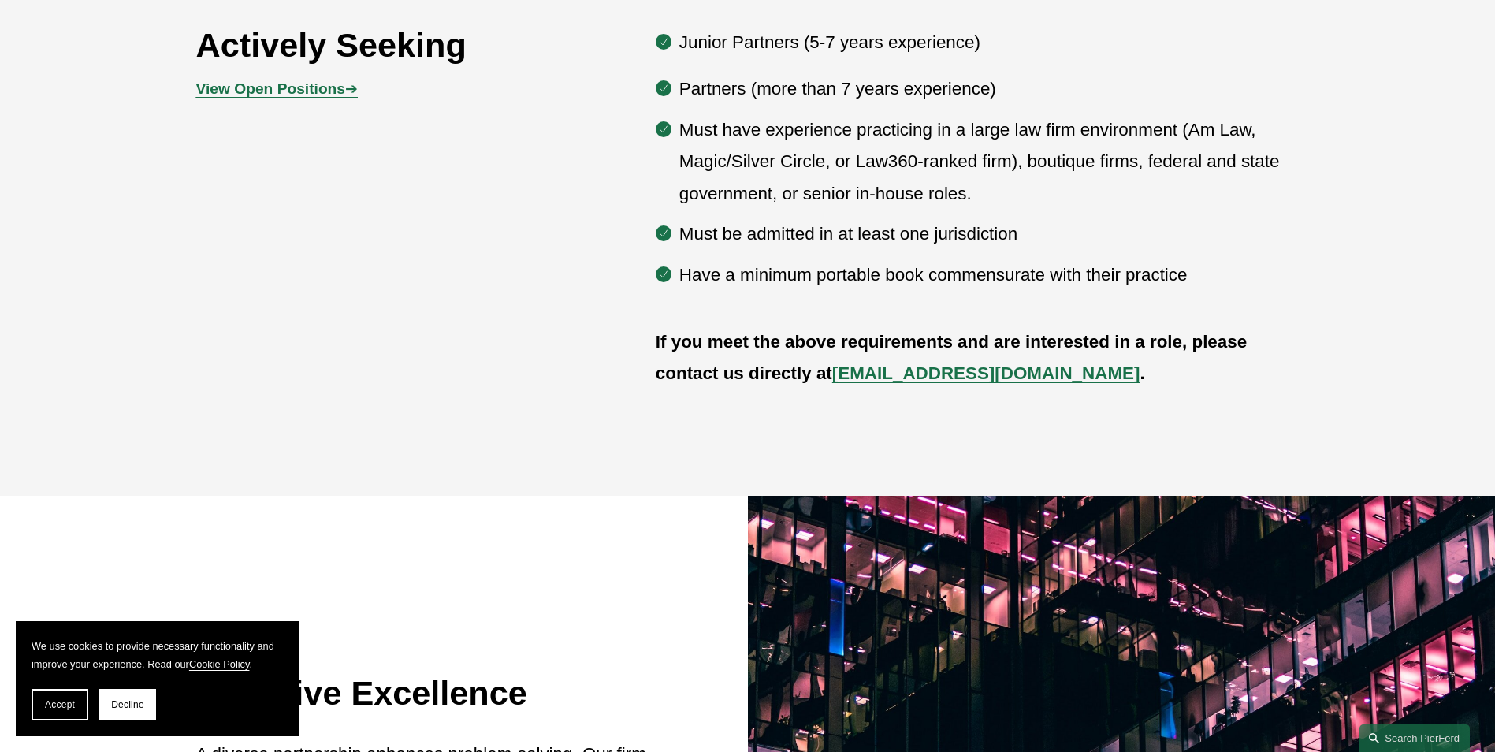
scroll to position [655, 0]
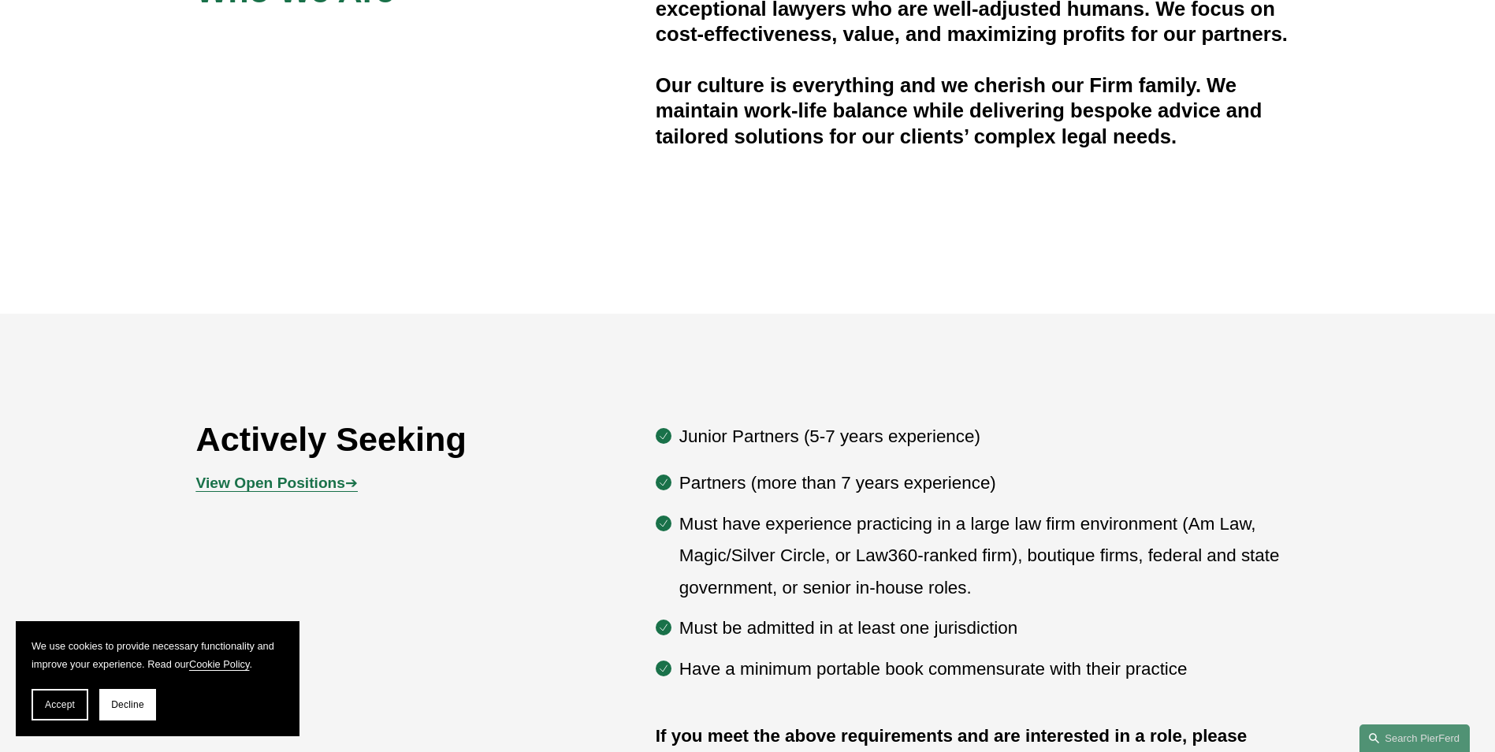
click at [258, 490] on strong "View Open Positions" at bounding box center [270, 482] width 149 height 17
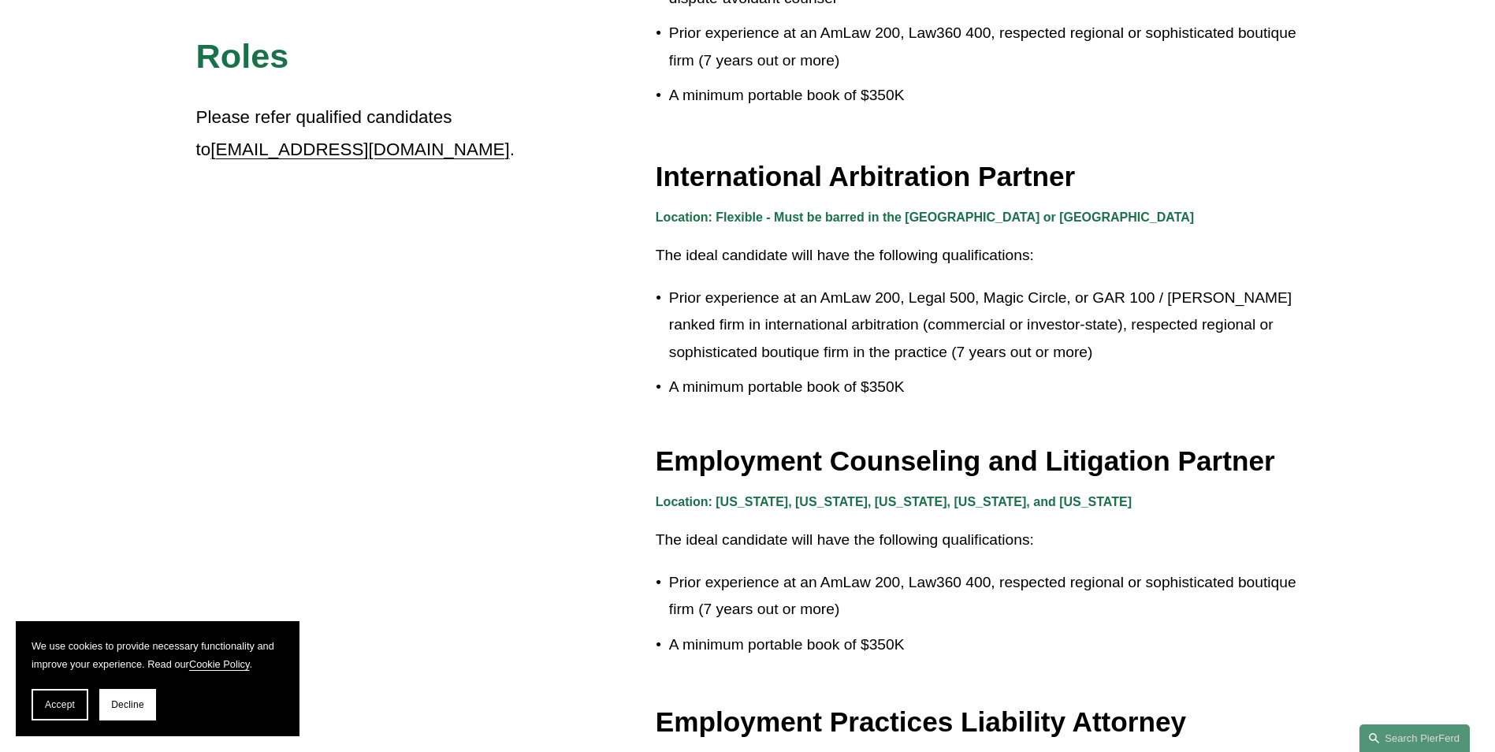
scroll to position [1891, 0]
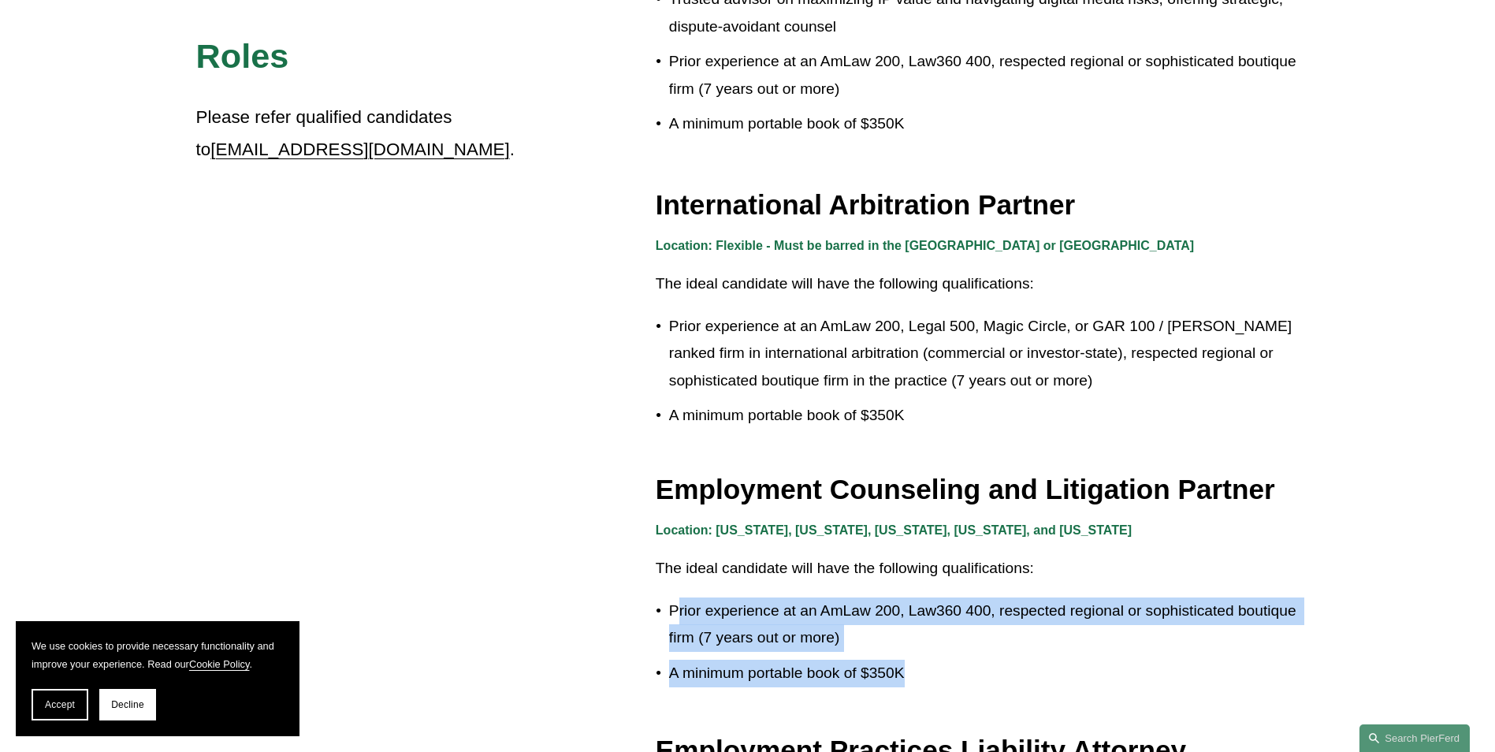
drag, startPoint x: 675, startPoint y: 604, endPoint x: 956, endPoint y: 649, distance: 284.2
click at [956, 649] on ul "Prior experience at an AmLaw 200, Law360 400, respected regional or sophisticat…" at bounding box center [978, 641] width 644 height 89
drag, startPoint x: 956, startPoint y: 649, endPoint x: 953, endPoint y: 639, distance: 10.7
click at [953, 639] on p "Prior experience at an AmLaw 200, Law360 400, respected regional or sophisticat…" at bounding box center [984, 624] width 630 height 54
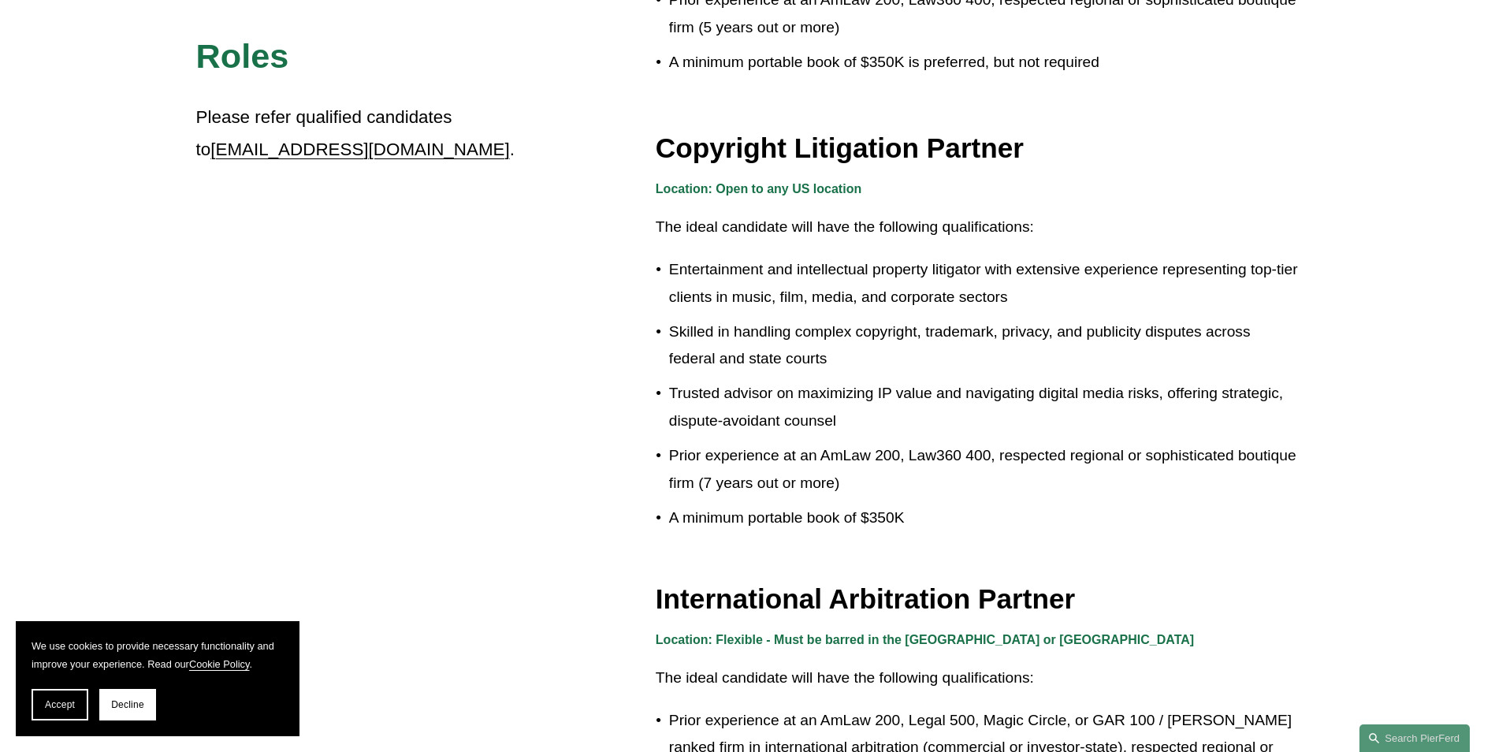
scroll to position [1418, 0]
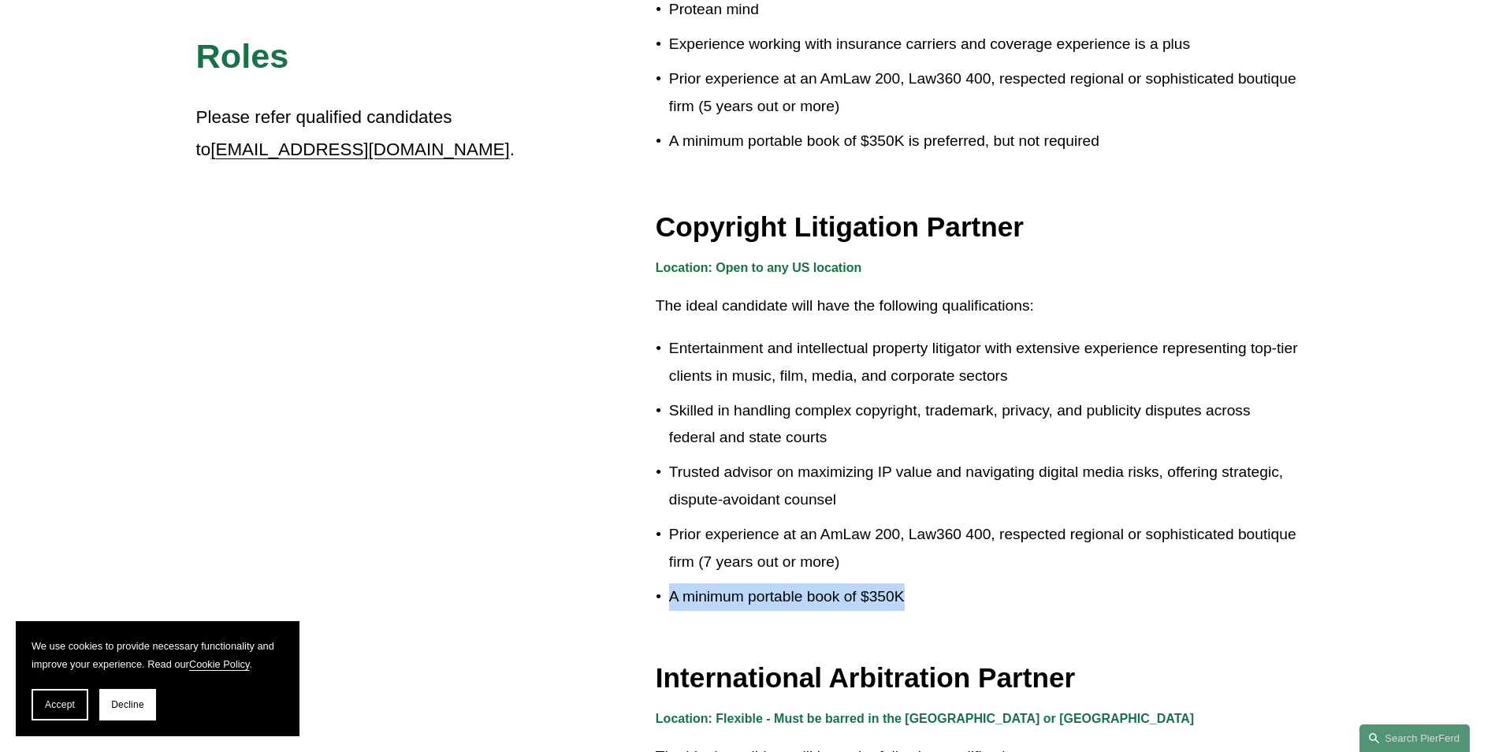
drag, startPoint x: 914, startPoint y: 589, endPoint x: 652, endPoint y: 592, distance: 261.6
click at [669, 592] on p "A minimum portable book of $350K" at bounding box center [984, 597] width 630 height 28
click at [669, 589] on p "A minimum portable book of $350K" at bounding box center [984, 597] width 630 height 28
drag, startPoint x: 663, startPoint y: 590, endPoint x: 924, endPoint y: 587, distance: 260.8
click at [924, 587] on p "A minimum portable book of $350K" at bounding box center [984, 597] width 630 height 28
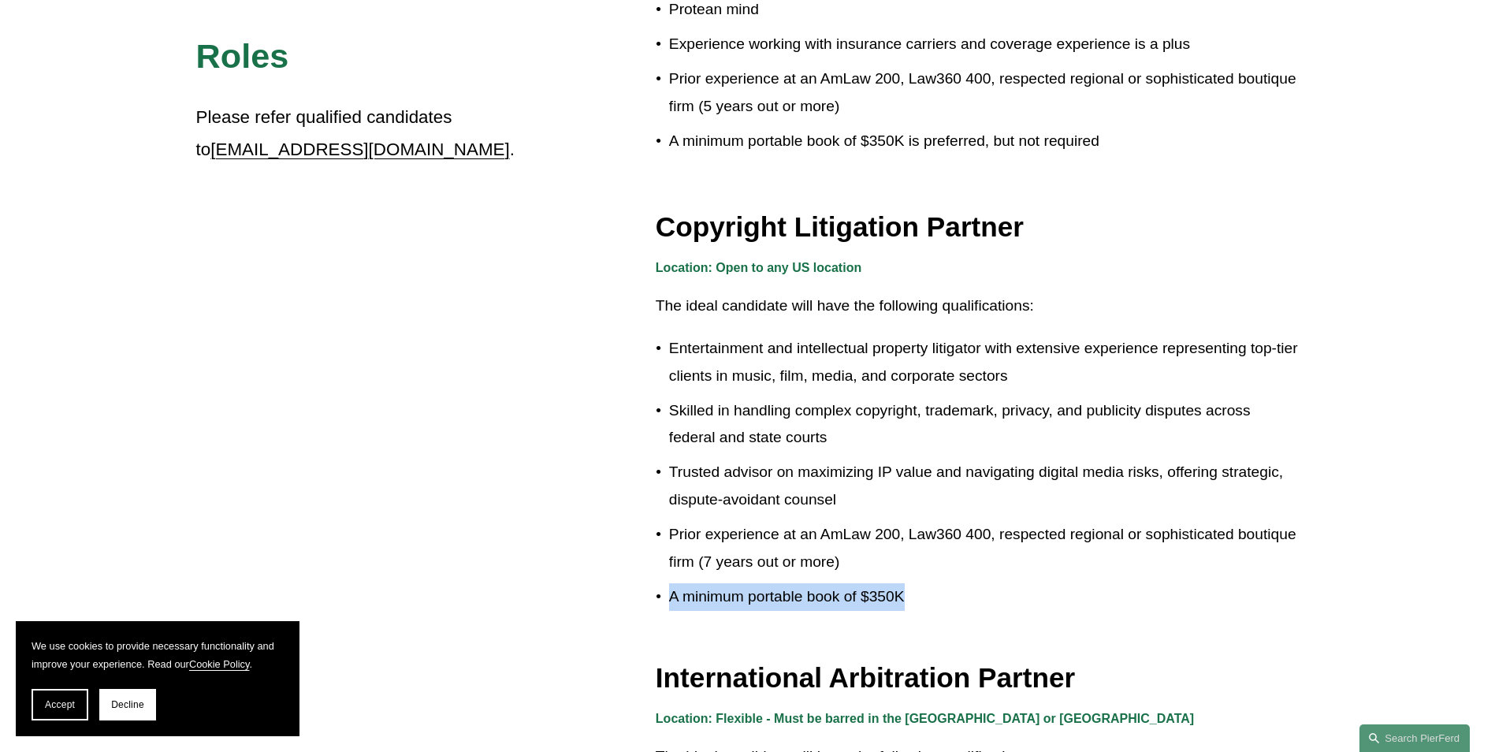
click at [924, 587] on p "A minimum portable book of $350K" at bounding box center [984, 597] width 630 height 28
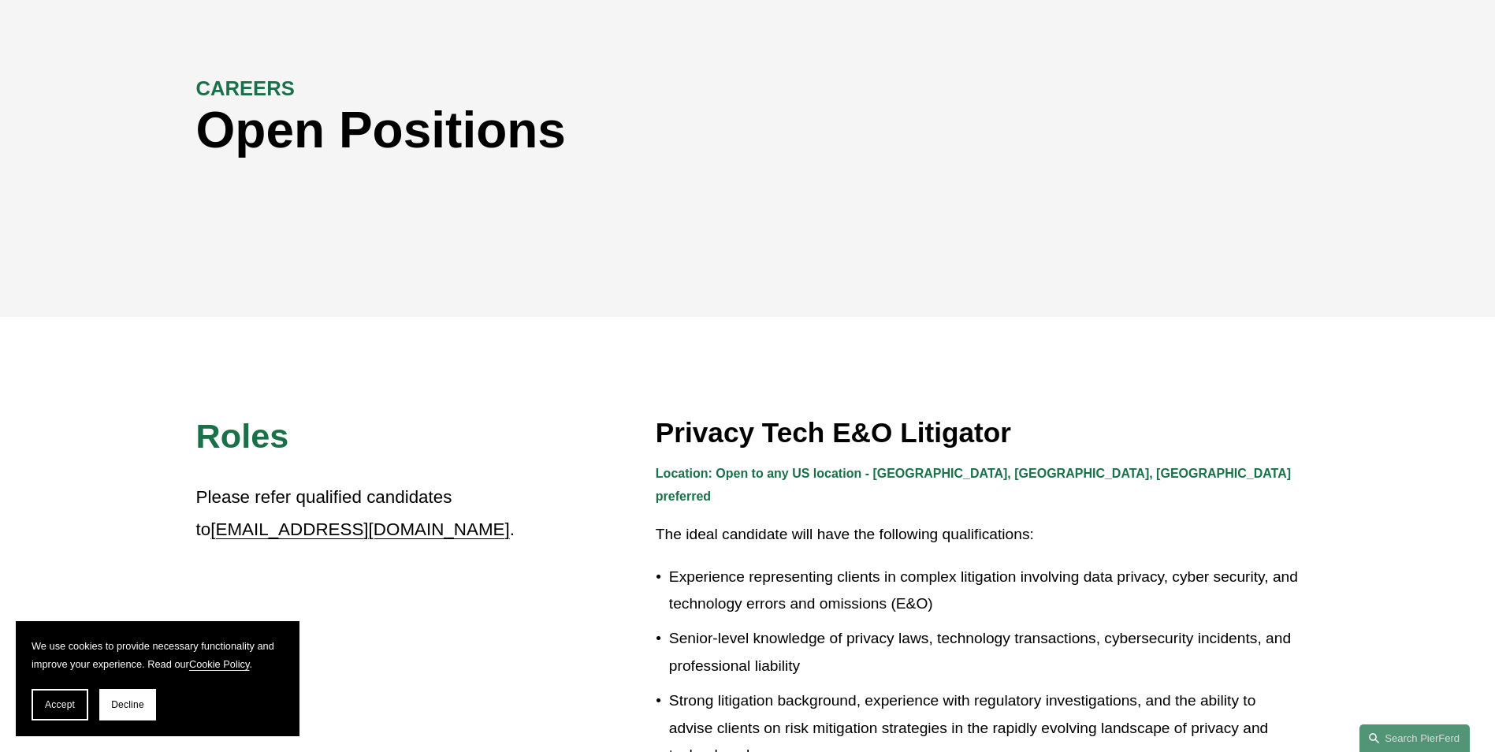
scroll to position [0, 0]
